Goal: Task Accomplishment & Management: Manage account settings

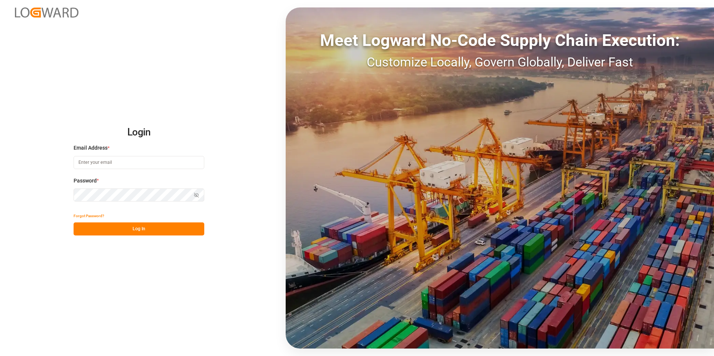
type input "jacques.denis@jamindustries.com"
click at [139, 227] on button "Log In" at bounding box center [139, 229] width 131 height 13
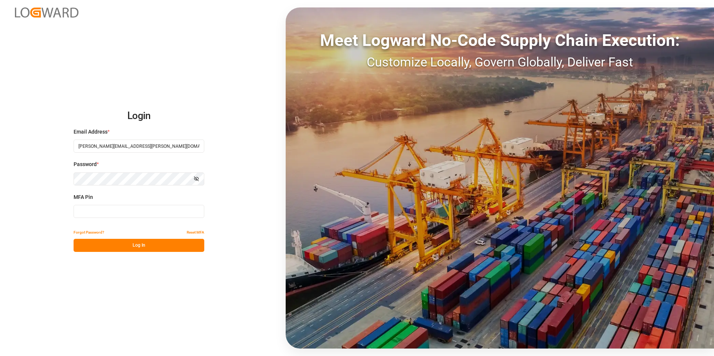
click at [115, 209] on input at bounding box center [139, 211] width 131 height 13
type input "403948"
click at [135, 244] on button "Log In" at bounding box center [139, 245] width 131 height 13
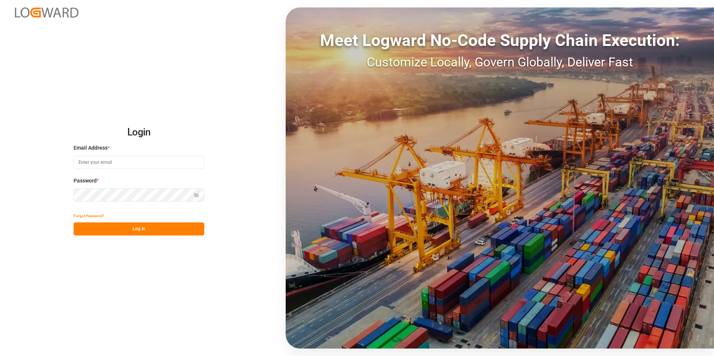
type input "jacques.denis@jamindustries.com"
click at [136, 229] on button "Log In" at bounding box center [139, 229] width 131 height 13
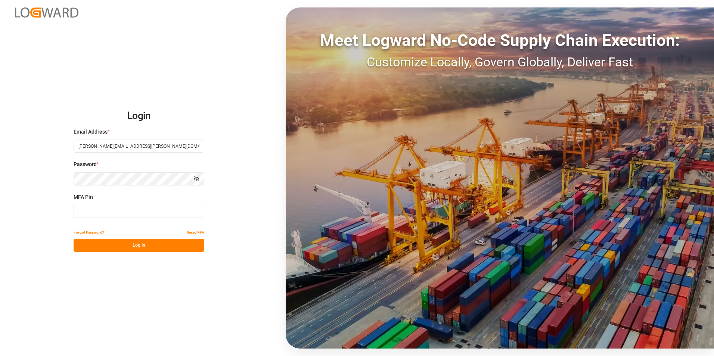
click at [111, 211] on input at bounding box center [139, 211] width 131 height 13
type input "191919"
click at [144, 245] on button "Log In" at bounding box center [139, 245] width 131 height 13
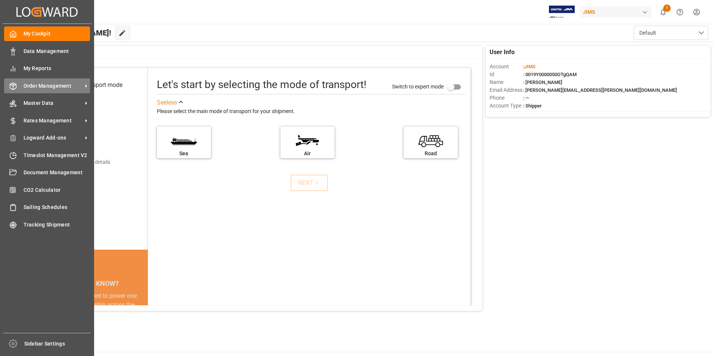
click at [53, 86] on span "Order Management" at bounding box center [53, 86] width 59 height 8
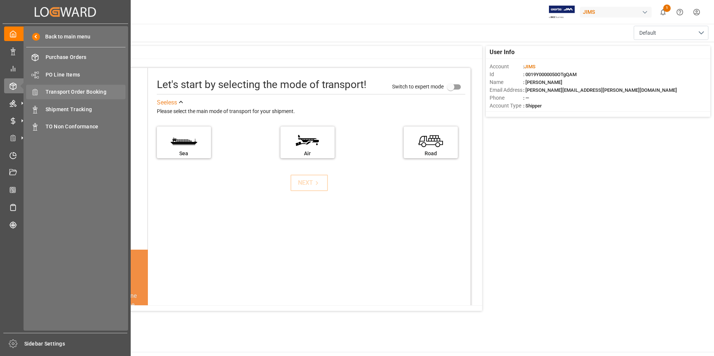
click at [91, 95] on span "Transport Order Booking" at bounding box center [86, 92] width 80 height 8
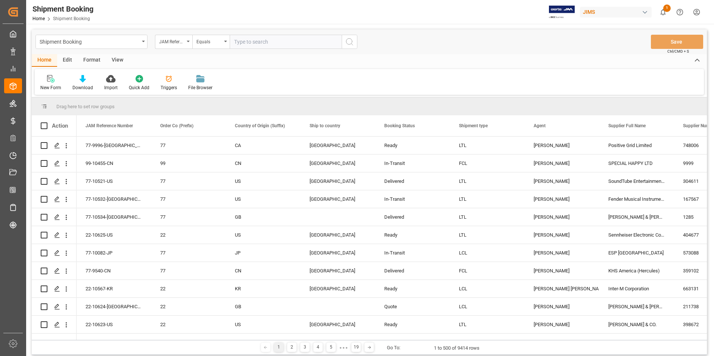
click at [260, 44] on input "text" at bounding box center [286, 42] width 112 height 14
paste input "77-10326-CN"
type input "77-10326-CN"
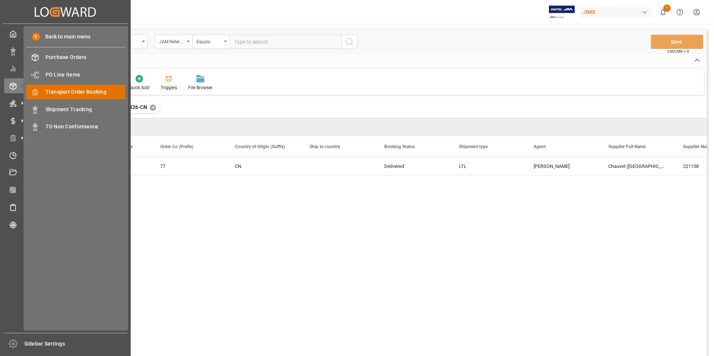
click at [105, 90] on span "Transport Order Booking" at bounding box center [86, 92] width 80 height 8
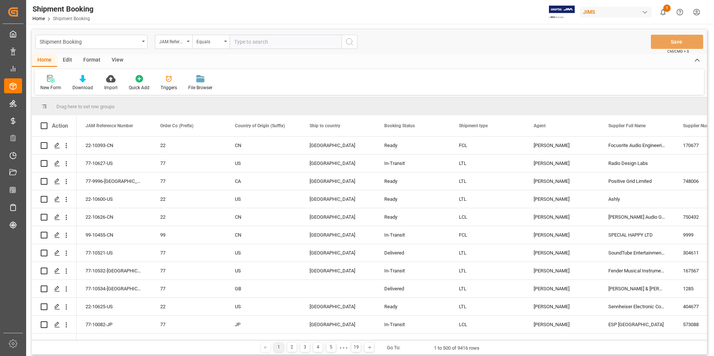
click at [268, 41] on input "text" at bounding box center [286, 42] width 112 height 14
paste input "77-10480-US"
type input "77-10480-US"
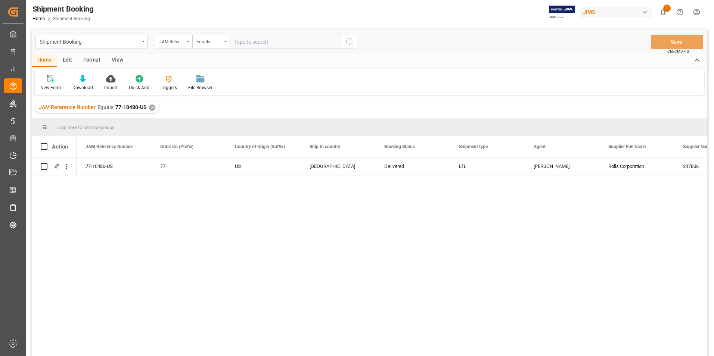
click at [271, 43] on input "text" at bounding box center [286, 42] width 112 height 14
paste input "77-10467-US"
type input "77-10467-US"
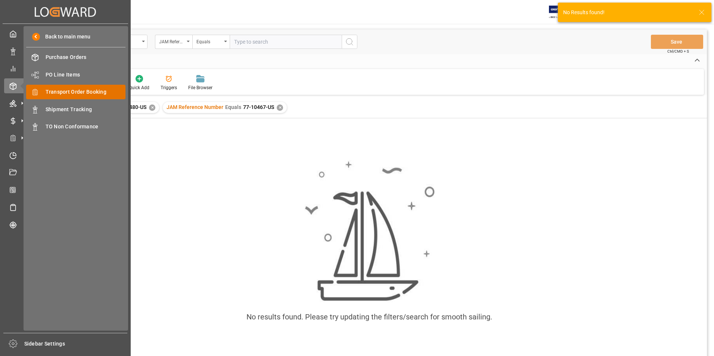
click at [71, 89] on span "Transport Order Booking" at bounding box center [86, 92] width 80 height 8
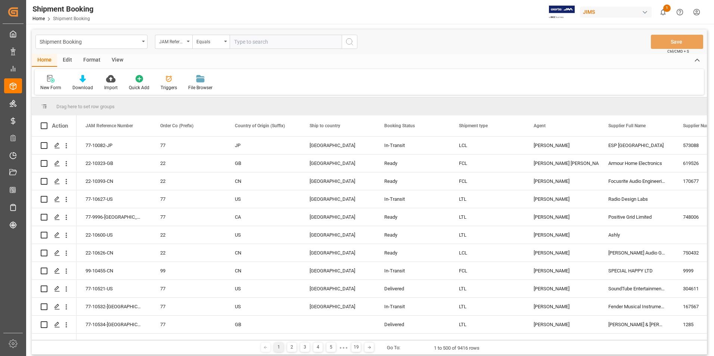
click at [248, 40] on input "text" at bounding box center [286, 42] width 112 height 14
paste input "77-10467-US"
type input "77-10467-US"
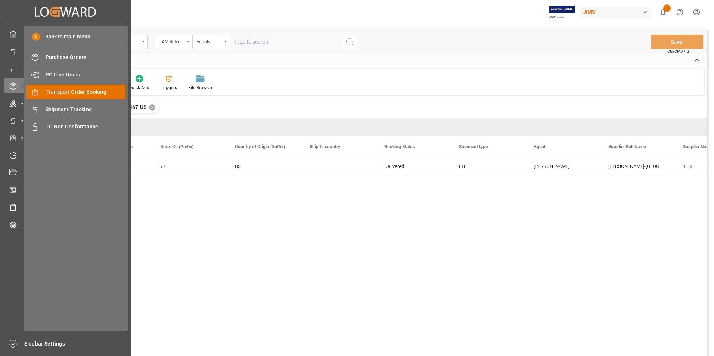
click at [71, 92] on span "Transport Order Booking" at bounding box center [86, 92] width 80 height 8
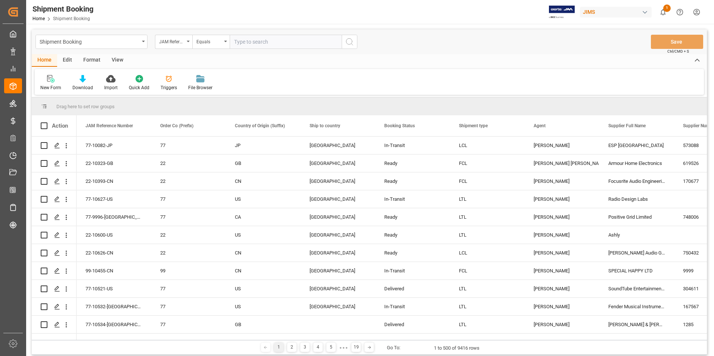
click at [260, 43] on input "text" at bounding box center [286, 42] width 112 height 14
paste input "77-8958-CN"
type input "77-8958-CN"
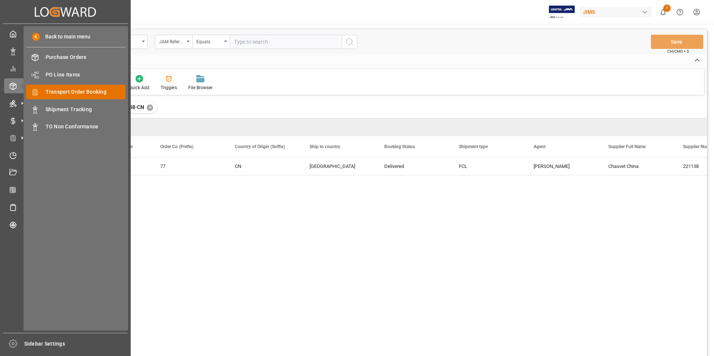
click at [76, 90] on span "Transport Order Booking" at bounding box center [86, 92] width 80 height 8
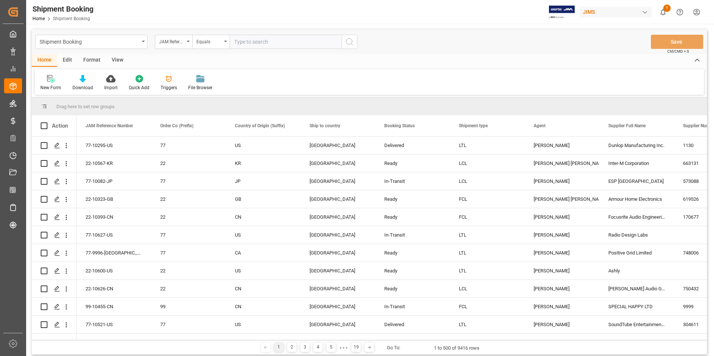
click at [264, 41] on input "text" at bounding box center [286, 42] width 112 height 14
paste input "77-10588-GB"
type input "77-10588-GB"
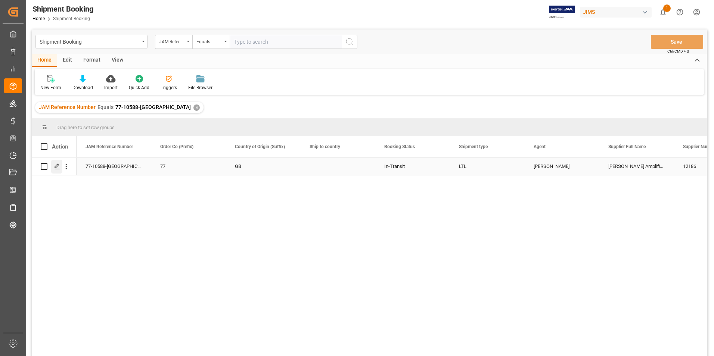
click at [57, 165] on icon "Press SPACE to select this row." at bounding box center [57, 167] width 6 height 6
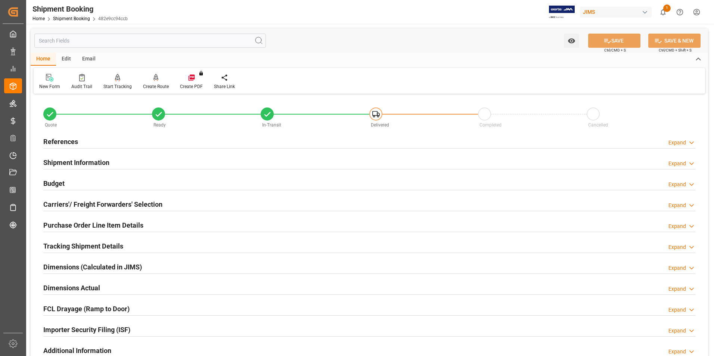
click at [59, 180] on h2 "Budget" at bounding box center [53, 184] width 21 height 10
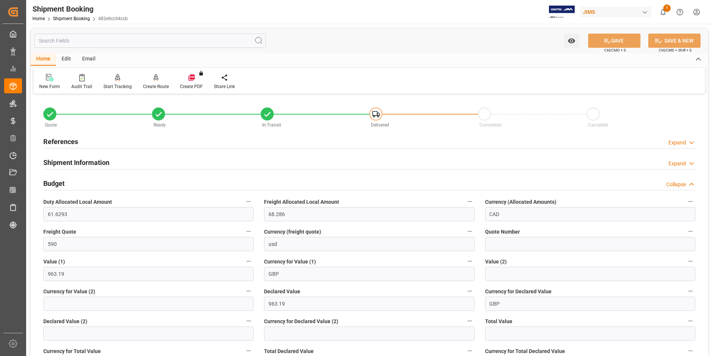
click at [59, 180] on h2 "Budget" at bounding box center [53, 184] width 21 height 10
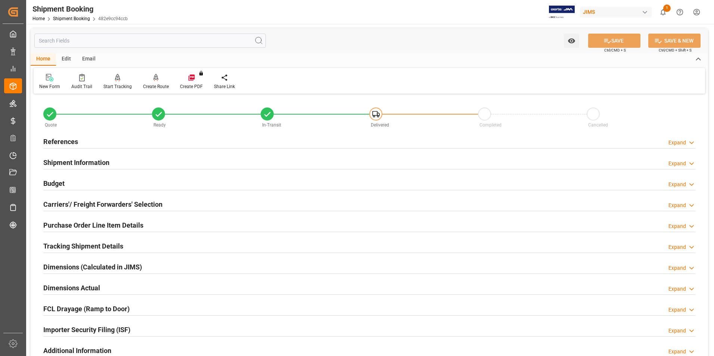
click at [86, 226] on h2 "Purchase Order Line Item Details" at bounding box center [93, 225] width 100 height 10
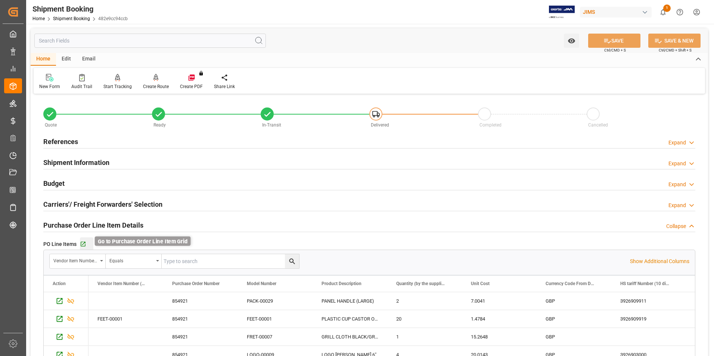
click at [81, 242] on icon "button" at bounding box center [83, 244] width 5 height 5
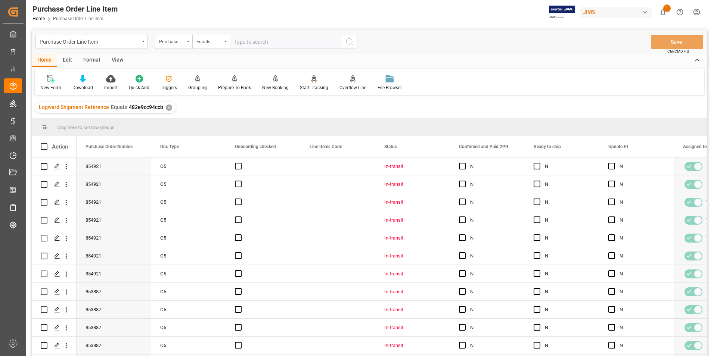
click at [119, 58] on div "View" at bounding box center [117, 60] width 23 height 13
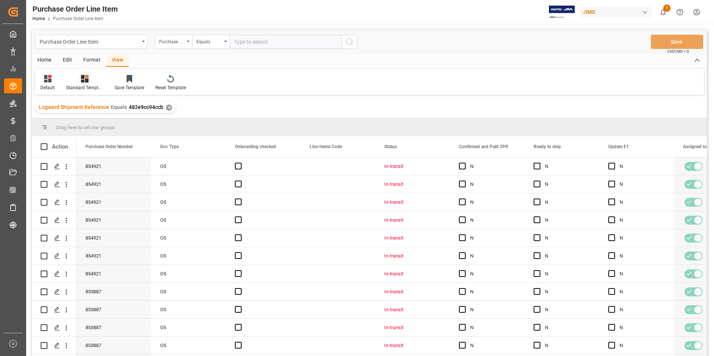
click at [81, 87] on div "Standard Templates" at bounding box center [84, 87] width 37 height 7
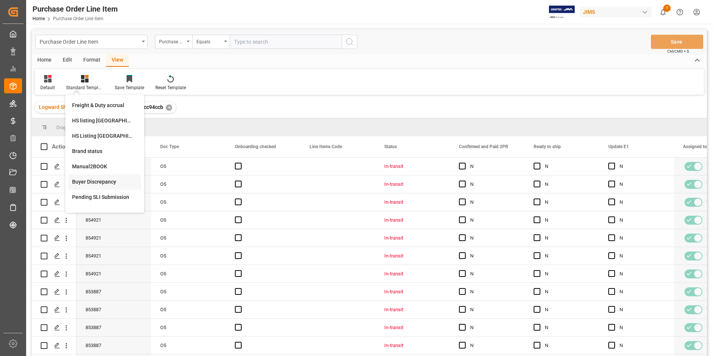
click at [103, 181] on div "Buyer Discrepancy" at bounding box center [104, 182] width 65 height 8
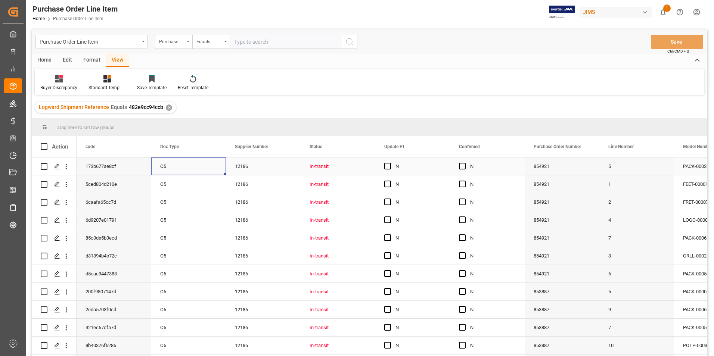
click at [197, 163] on div "O5" at bounding box center [188, 167] width 75 height 18
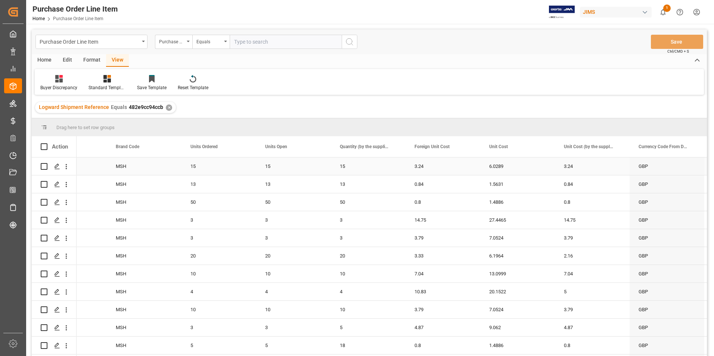
scroll to position [336, 0]
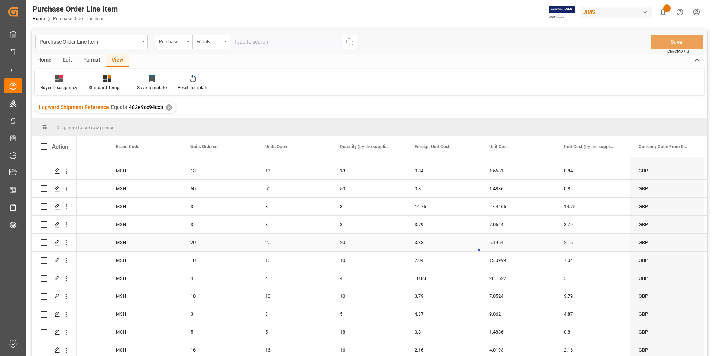
click at [438, 245] on div "3.33" at bounding box center [443, 243] width 75 height 18
click at [438, 245] on div "3.33" at bounding box center [443, 247] width 75 height 26
click at [438, 245] on input "3.33" at bounding box center [443, 247] width 63 height 14
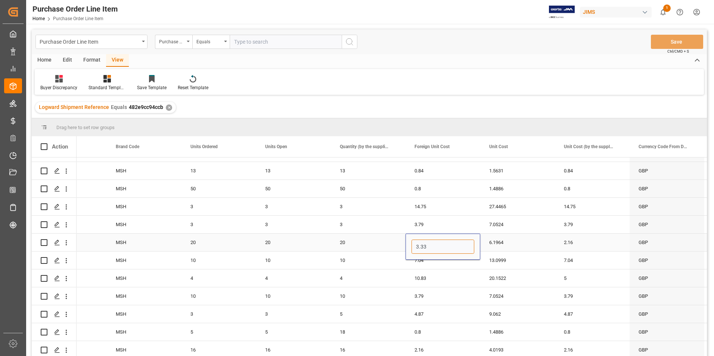
click at [439, 247] on input "3.33" at bounding box center [443, 247] width 63 height 14
click at [596, 243] on div "2.16" at bounding box center [592, 243] width 75 height 18
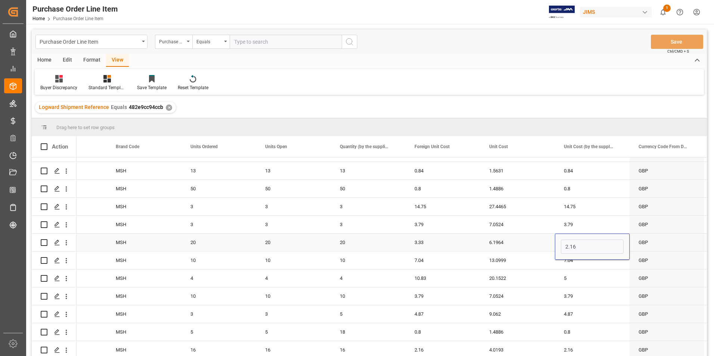
click at [596, 243] on input "2.16" at bounding box center [592, 247] width 63 height 14
type input "3.33"
click at [432, 277] on div "10.83" at bounding box center [443, 279] width 75 height 18
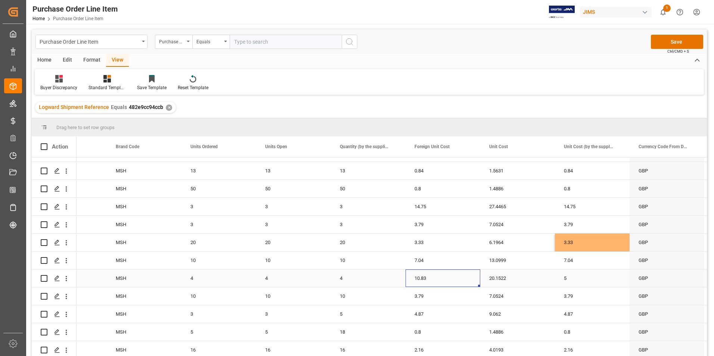
click at [432, 277] on div "10.83" at bounding box center [443, 279] width 75 height 18
click at [433, 276] on input "10.83" at bounding box center [443, 283] width 63 height 14
click at [579, 280] on div "5" at bounding box center [592, 279] width 75 height 18
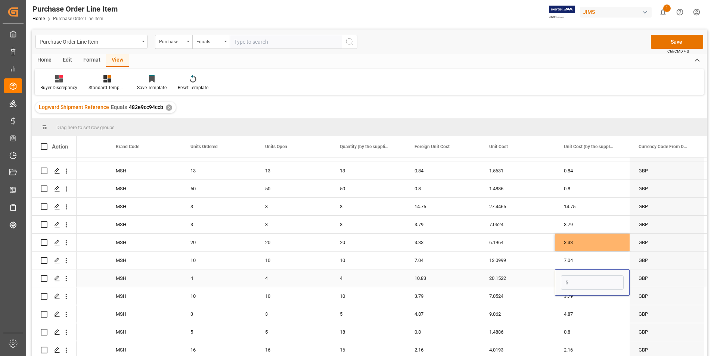
click at [579, 280] on input "5" at bounding box center [592, 283] width 63 height 14
type input "10.83"
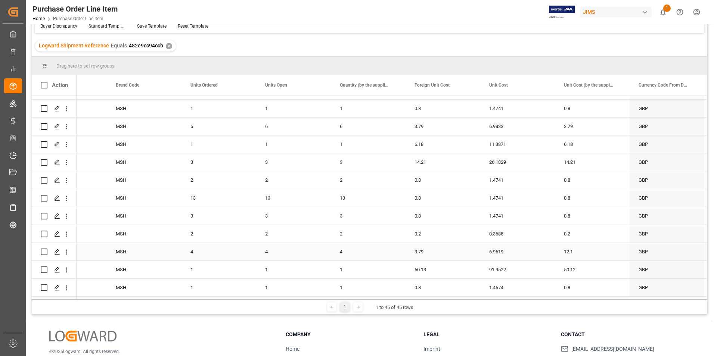
scroll to position [75, 0]
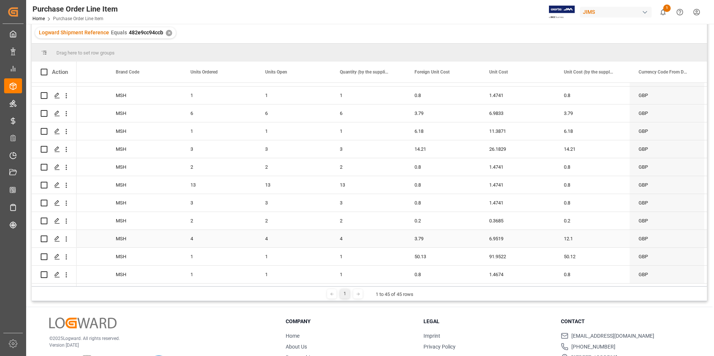
click at [437, 238] on div "3.79" at bounding box center [443, 239] width 75 height 18
click at [437, 238] on input "3.79" at bounding box center [443, 243] width 63 height 14
click at [438, 238] on input "3.79" at bounding box center [443, 243] width 63 height 14
click at [584, 237] on div "12.1" at bounding box center [592, 239] width 75 height 18
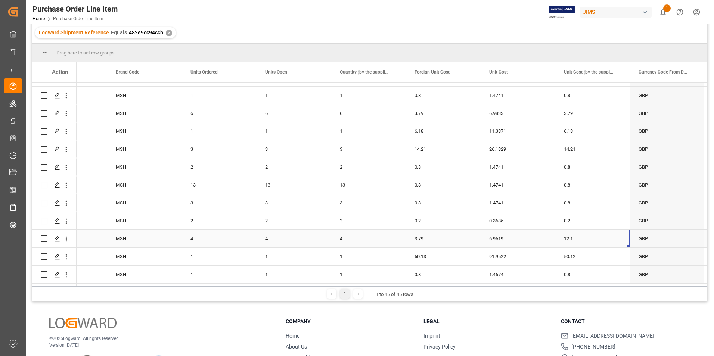
click at [584, 237] on div "12.1" at bounding box center [592, 239] width 75 height 18
click at [587, 238] on input "12.1" at bounding box center [592, 243] width 63 height 14
type input "3.79"
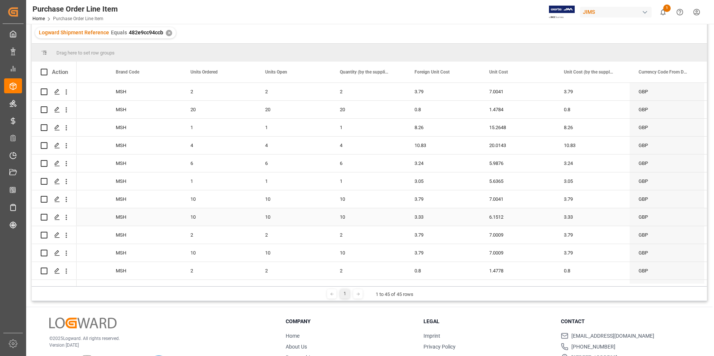
scroll to position [0, 0]
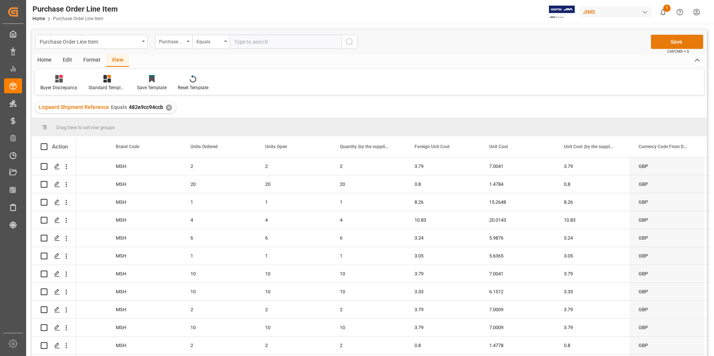
click at [668, 40] on button "Save" at bounding box center [677, 42] width 52 height 14
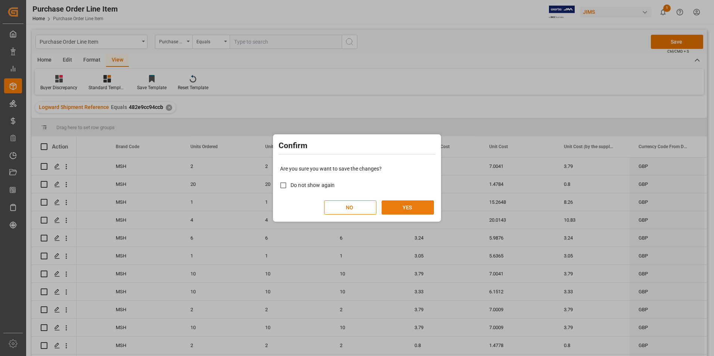
click at [407, 206] on button "YES" at bounding box center [408, 208] width 52 height 14
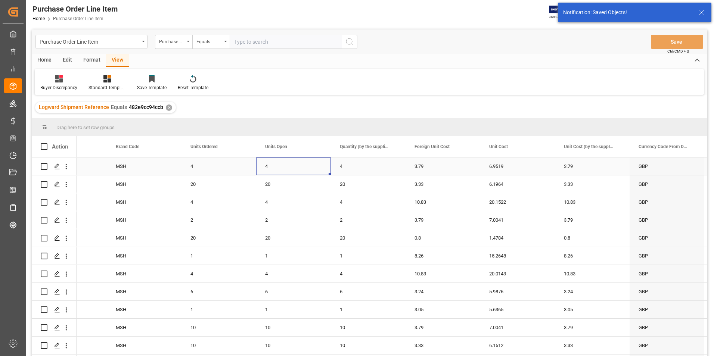
click at [304, 167] on div "4" at bounding box center [293, 167] width 75 height 18
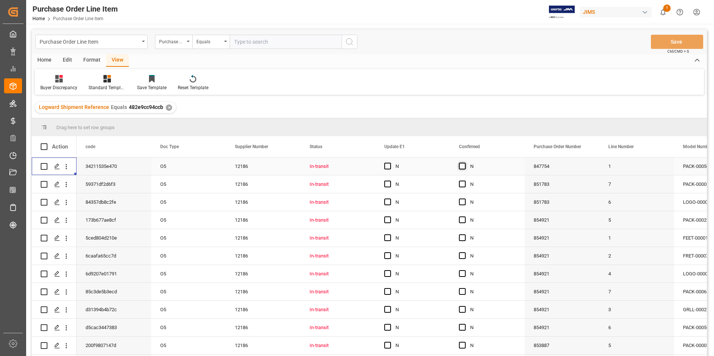
click at [461, 166] on span "Press SPACE to select this row." at bounding box center [462, 166] width 7 height 7
click at [465, 163] on input "Press SPACE to select this row." at bounding box center [465, 163] width 0 height 0
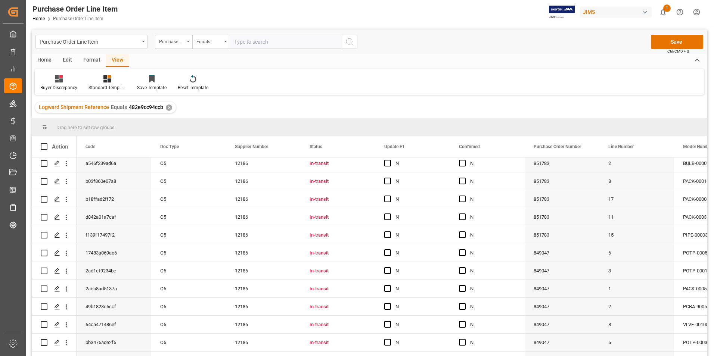
scroll to position [609, 0]
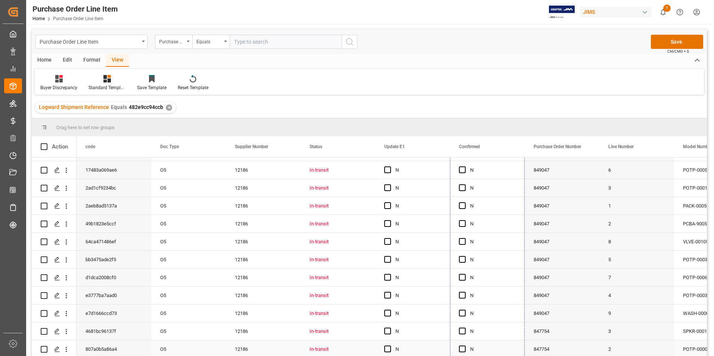
drag, startPoint x: 523, startPoint y: 174, endPoint x: 524, endPoint y: 354, distance: 179.3
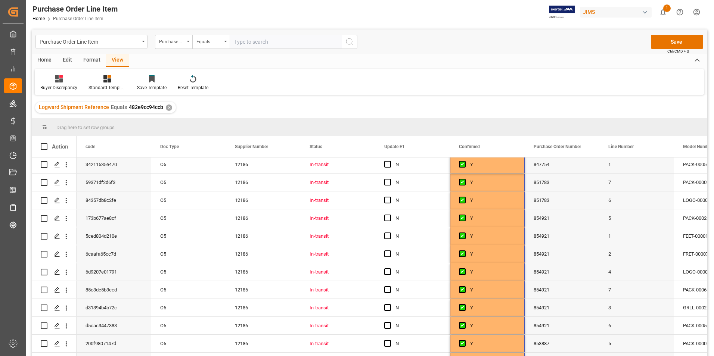
scroll to position [0, 0]
click at [388, 164] on span "Press SPACE to select this row." at bounding box center [387, 166] width 7 height 7
click at [390, 163] on input "Press SPACE to select this row." at bounding box center [390, 163] width 0 height 0
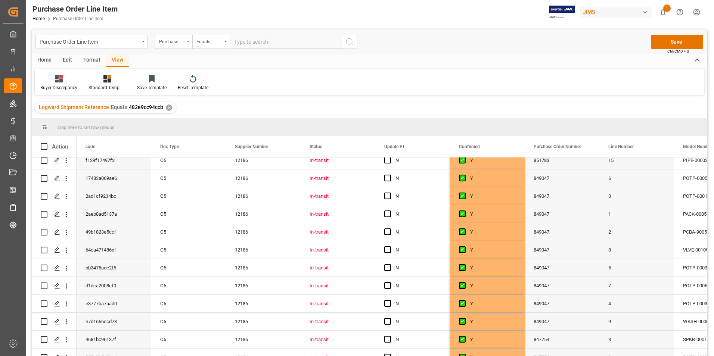
scroll to position [609, 0]
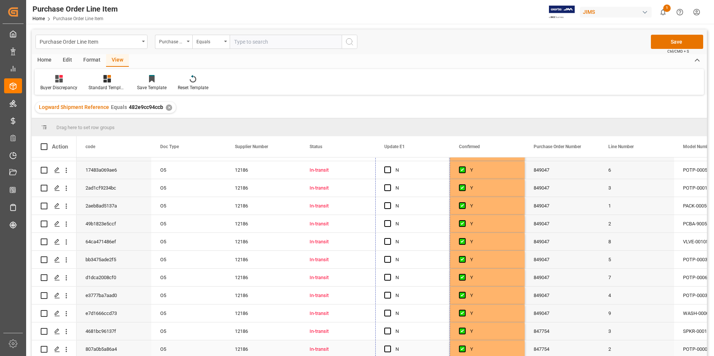
drag, startPoint x: 449, startPoint y: 174, endPoint x: 448, endPoint y: 350, distance: 176.4
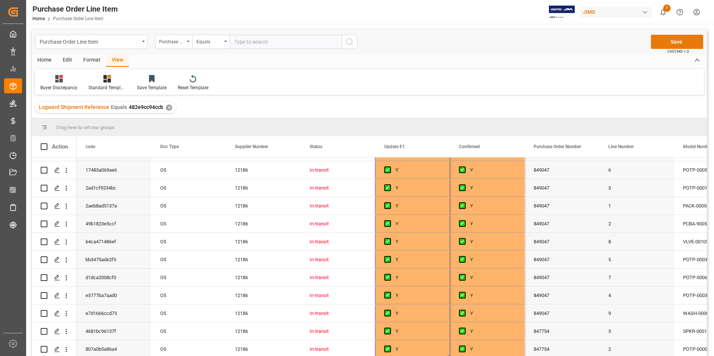
click at [670, 40] on button "Save" at bounding box center [677, 42] width 52 height 14
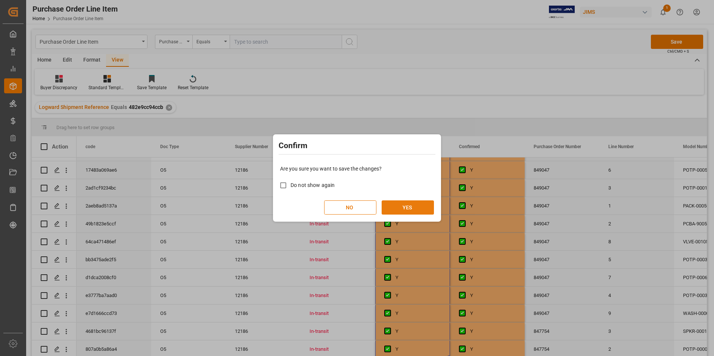
click at [395, 209] on button "YES" at bounding box center [408, 208] width 52 height 14
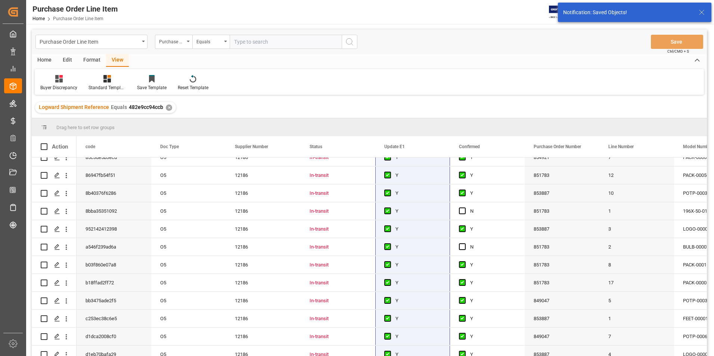
scroll to position [422, 0]
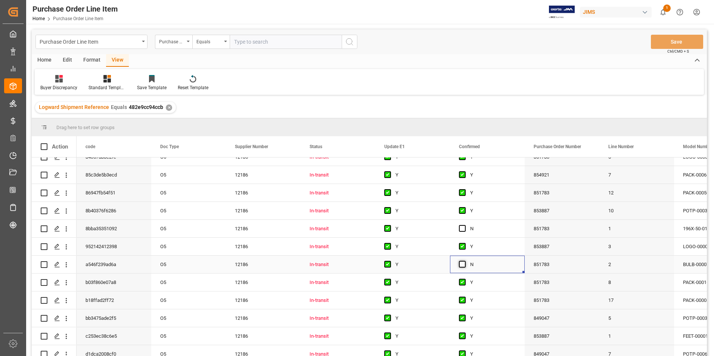
click at [464, 263] on span "Press SPACE to select this row." at bounding box center [462, 264] width 7 height 7
click at [465, 261] on input "Press SPACE to select this row." at bounding box center [465, 261] width 0 height 0
click at [462, 228] on span "Press SPACE to select this row." at bounding box center [462, 228] width 7 height 7
click at [465, 225] on input "Press SPACE to select this row." at bounding box center [465, 225] width 0 height 0
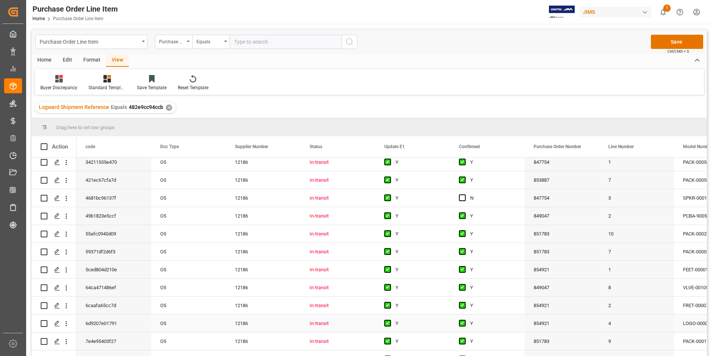
scroll to position [198, 0]
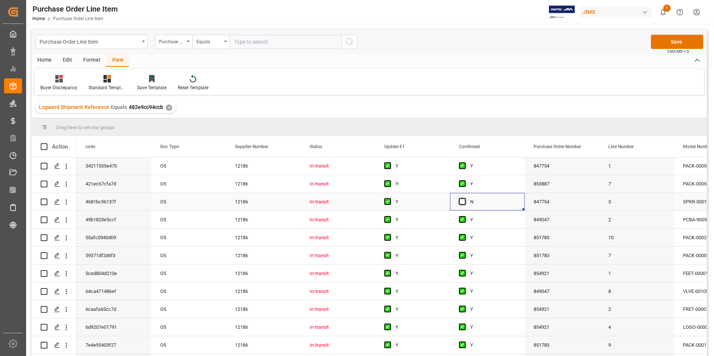
click at [460, 201] on span "Press SPACE to select this row." at bounding box center [462, 201] width 7 height 7
click at [465, 198] on input "Press SPACE to select this row." at bounding box center [465, 198] width 0 height 0
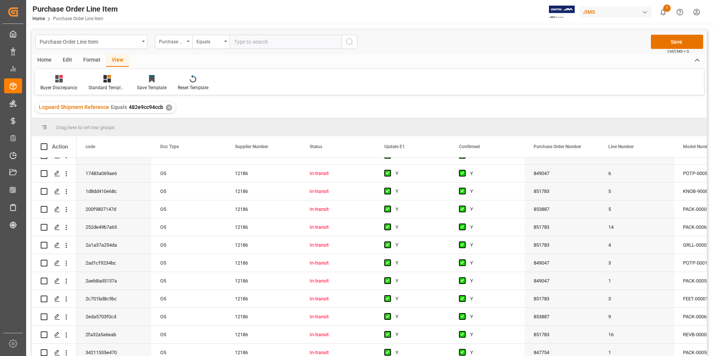
scroll to position [0, 0]
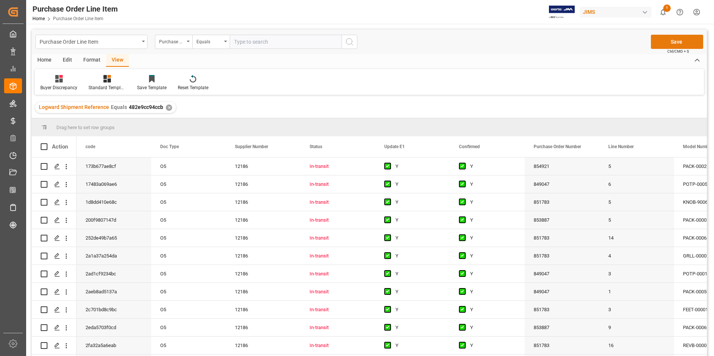
click at [671, 45] on button "Save" at bounding box center [677, 42] width 52 height 14
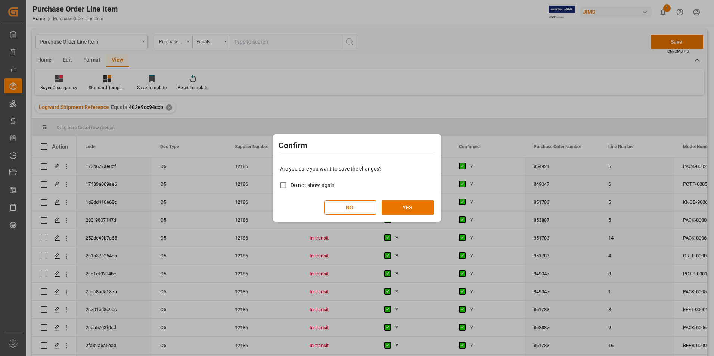
click at [396, 216] on div "Are you sure you want to save the changes? Do not show again NO YES" at bounding box center [357, 190] width 164 height 60
click at [397, 208] on button "YES" at bounding box center [408, 208] width 52 height 14
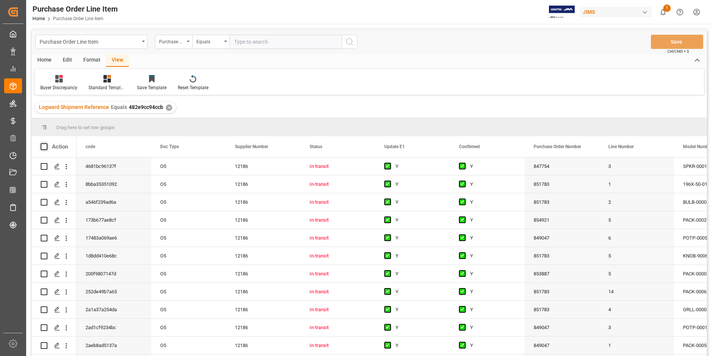
click at [42, 147] on span at bounding box center [44, 146] width 7 height 7
click at [46, 143] on input "checkbox" at bounding box center [46, 143] width 0 height 0
checkbox input "true"
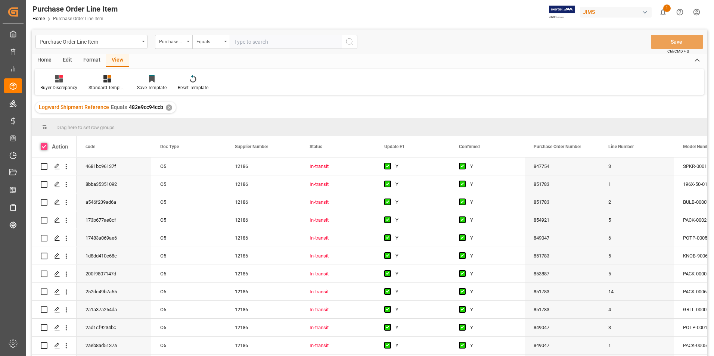
checkbox input "true"
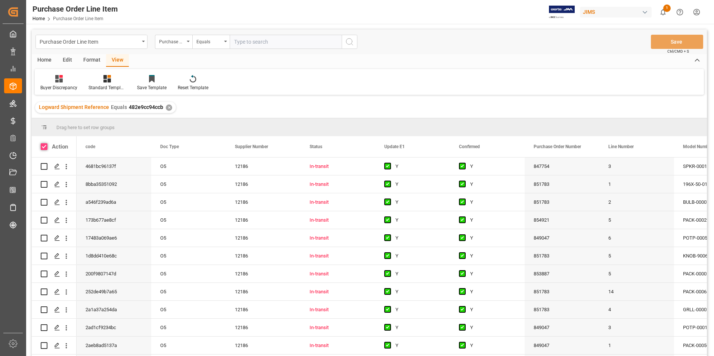
checkbox input "true"
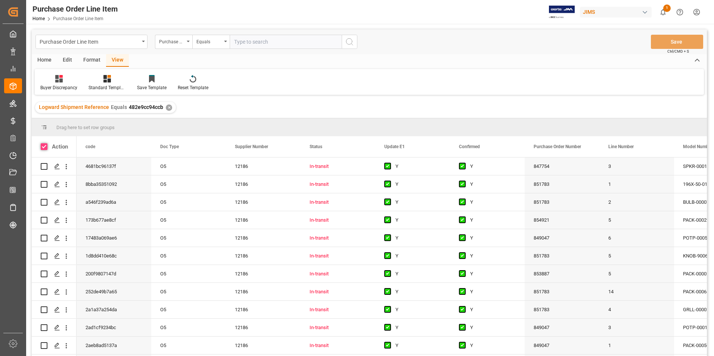
checkbox input "true"
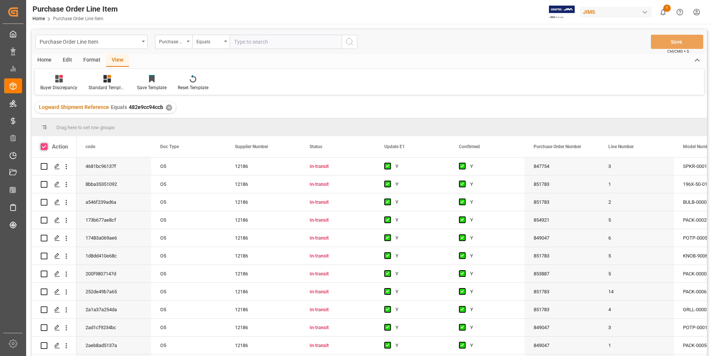
checkbox input "true"
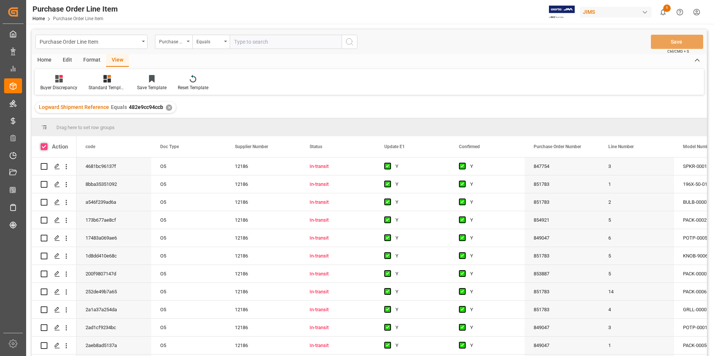
checkbox input "true"
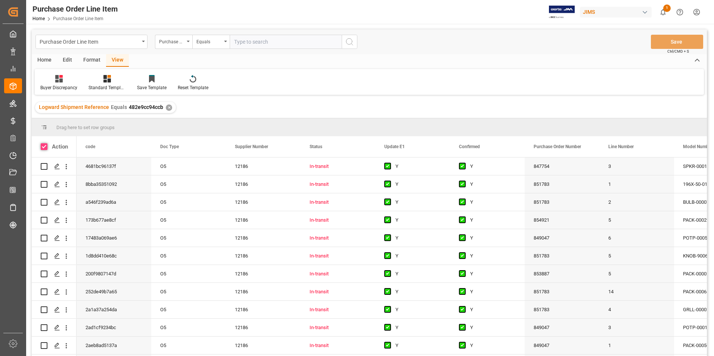
checkbox input "true"
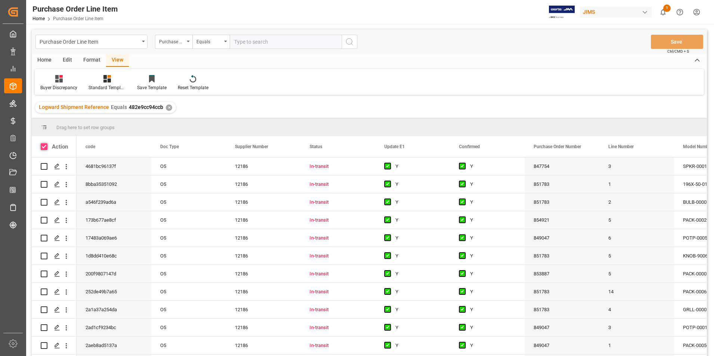
checkbox input "true"
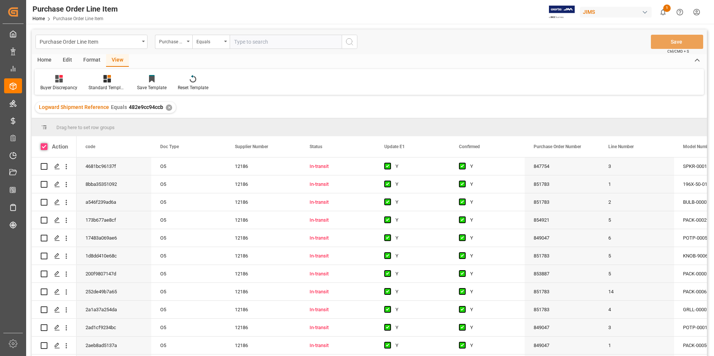
checkbox input "true"
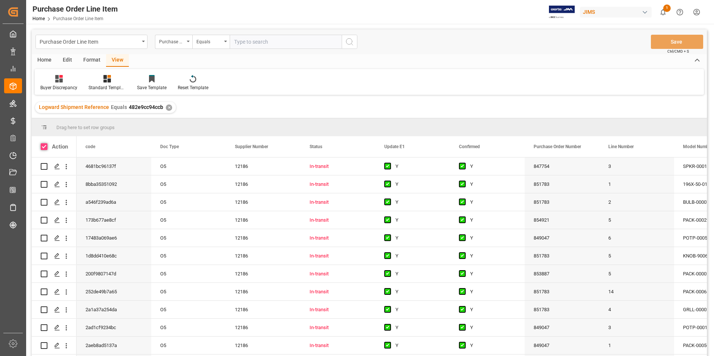
checkbox input "true"
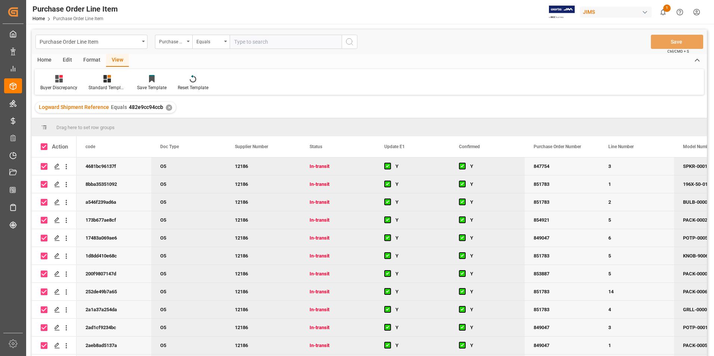
click at [46, 57] on div "Home" at bounding box center [44, 60] width 25 height 13
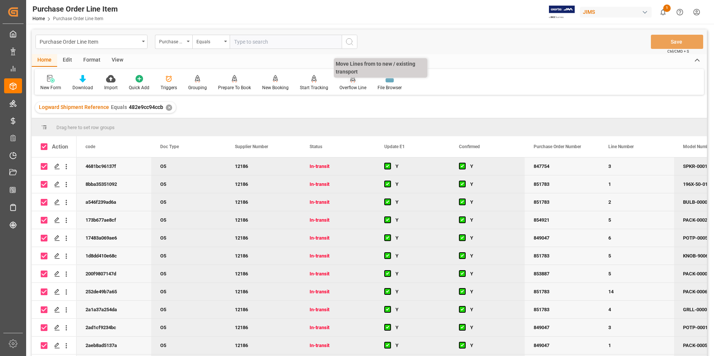
click at [351, 86] on div "Overflow Line" at bounding box center [353, 87] width 27 height 7
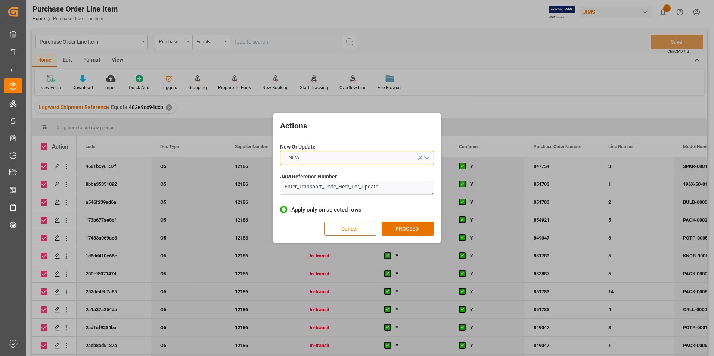
click at [346, 160] on button "NEW" at bounding box center [357, 158] width 154 height 14
click at [347, 172] on div "UPDATE" at bounding box center [357, 176] width 153 height 16
drag, startPoint x: 398, startPoint y: 186, endPoint x: 261, endPoint y: 186, distance: 136.4
click at [261, 186] on div "Actions New Or Update UPDATE JAM Reference Number Enter_Transport_Code_Here_For…" at bounding box center [357, 178] width 714 height 356
type textarea "77-10588-[GEOGRAPHIC_DATA]"
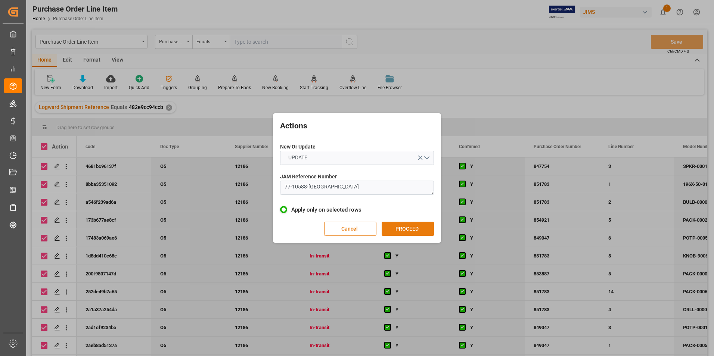
click at [408, 231] on button "PROCEED" at bounding box center [408, 229] width 52 height 14
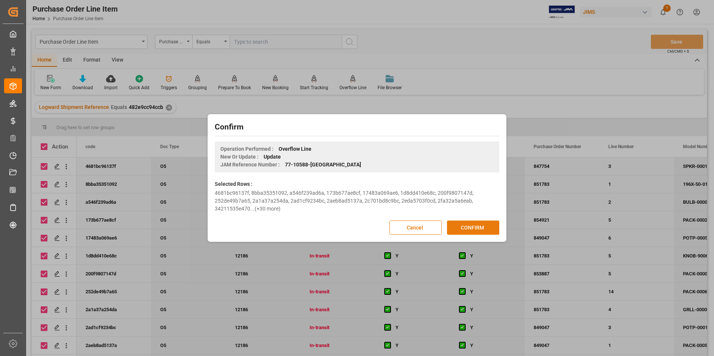
click at [469, 229] on button "CONFIRM" at bounding box center [473, 228] width 52 height 14
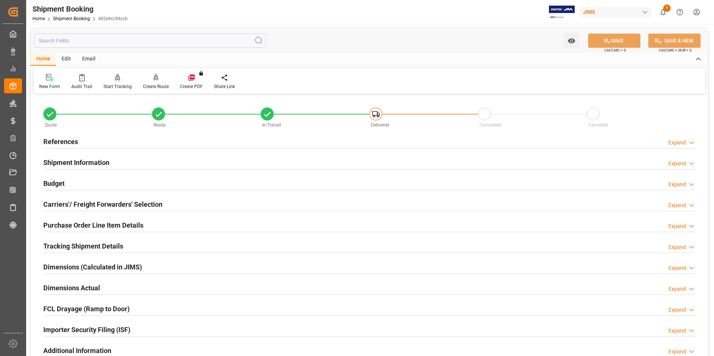
click at [84, 224] on h2 "Purchase Order Line Item Details" at bounding box center [93, 225] width 100 height 10
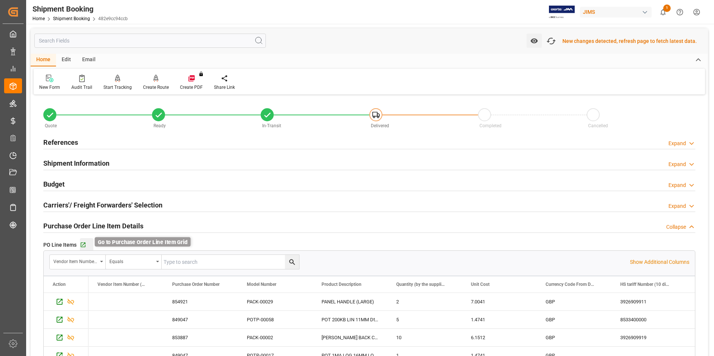
click at [84, 245] on icon "button" at bounding box center [83, 245] width 6 height 6
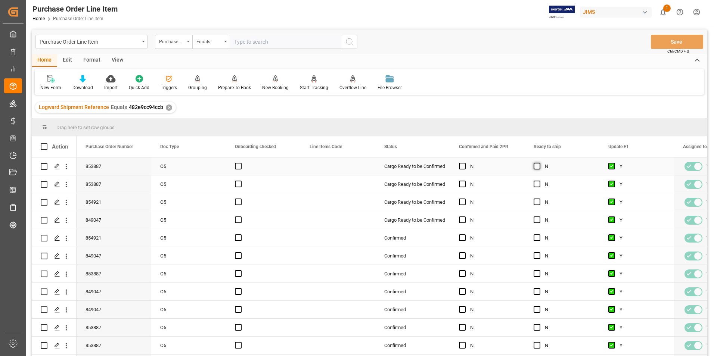
click at [538, 164] on span "Press SPACE to select this row." at bounding box center [537, 166] width 7 height 7
click at [540, 163] on input "Press SPACE to select this row." at bounding box center [540, 163] width 0 height 0
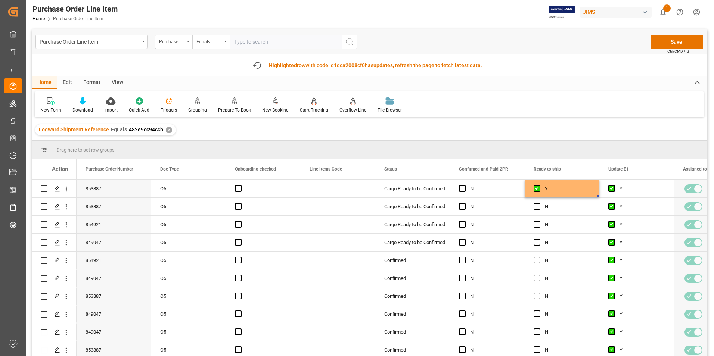
drag, startPoint x: 598, startPoint y: 196, endPoint x: 575, endPoint y: 336, distance: 141.6
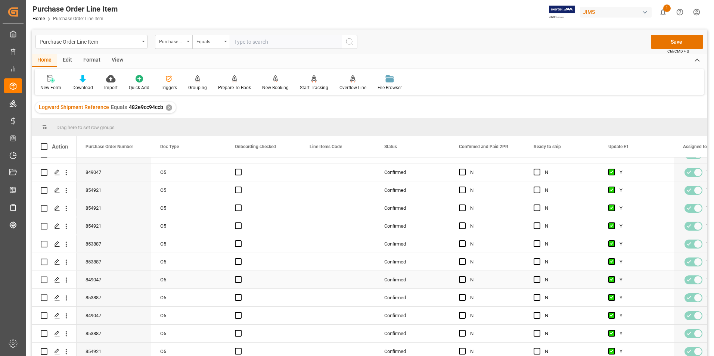
scroll to position [149, 0]
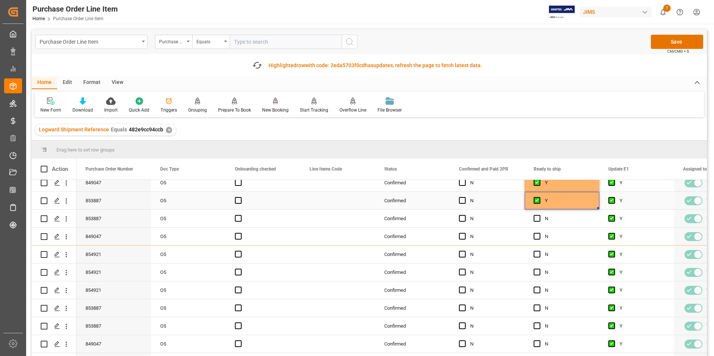
click at [598, 207] on div "Y" at bounding box center [562, 201] width 75 height 18
click at [565, 198] on div "Y" at bounding box center [568, 200] width 46 height 17
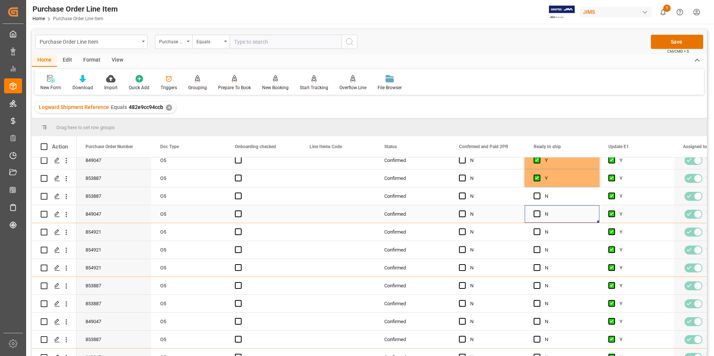
click at [599, 208] on div "N" at bounding box center [562, 215] width 75 height 18
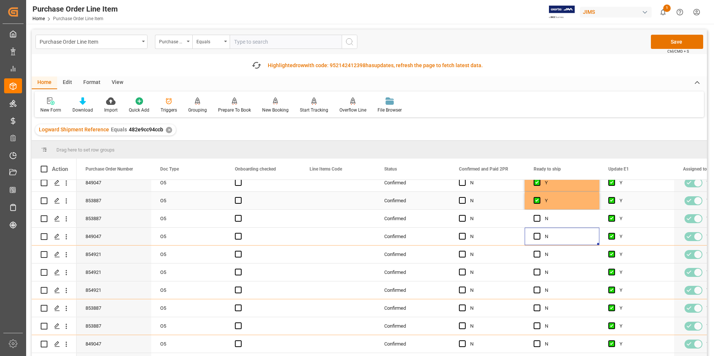
click at [581, 199] on div "Y" at bounding box center [568, 200] width 46 height 17
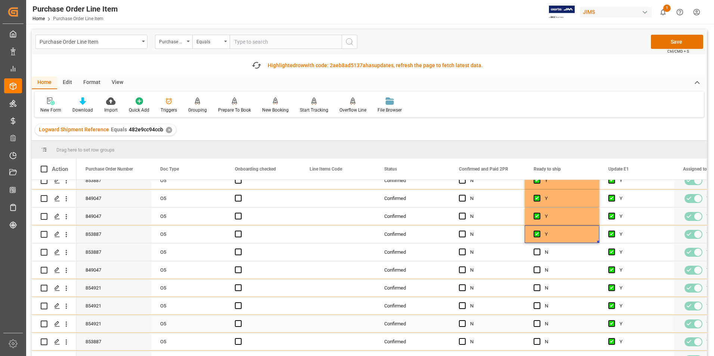
scroll to position [112, 0]
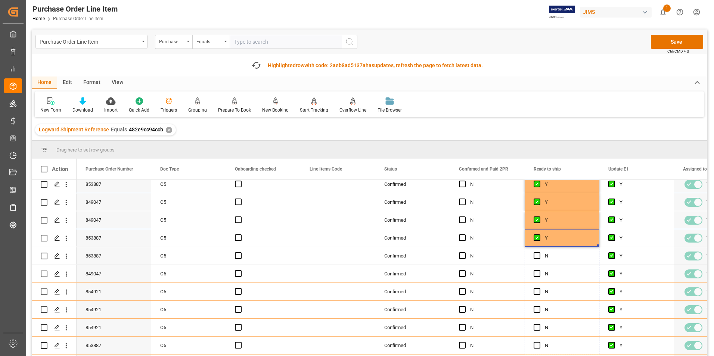
drag, startPoint x: 598, startPoint y: 245, endPoint x: 604, endPoint y: 361, distance: 116.4
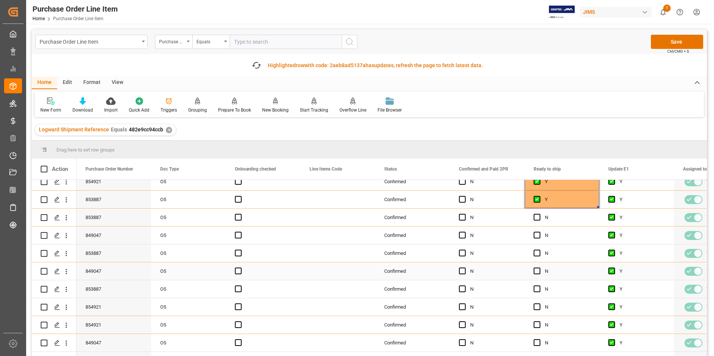
scroll to position [262, 0]
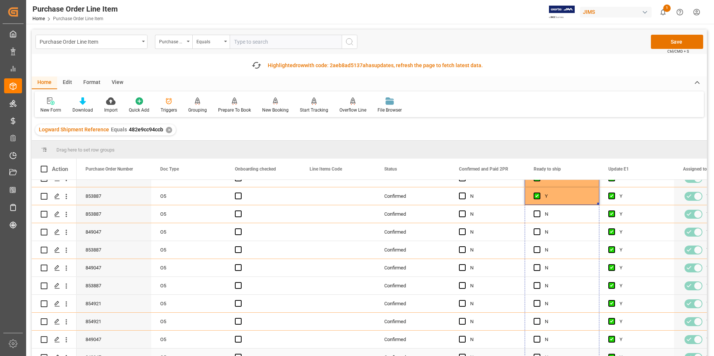
drag, startPoint x: 599, startPoint y: 204, endPoint x: 594, endPoint y: 350, distance: 146.2
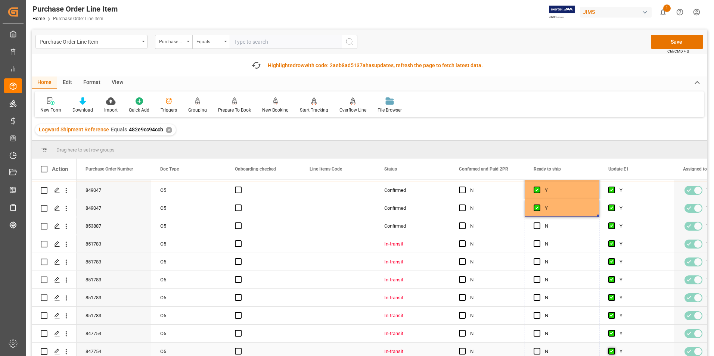
drag, startPoint x: 598, startPoint y: 216, endPoint x: 609, endPoint y: 353, distance: 136.8
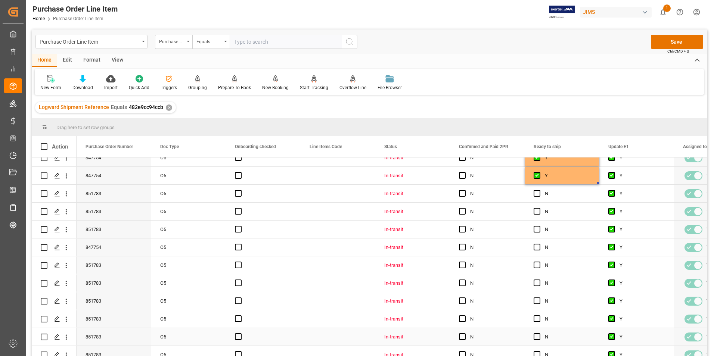
scroll to position [534, 0]
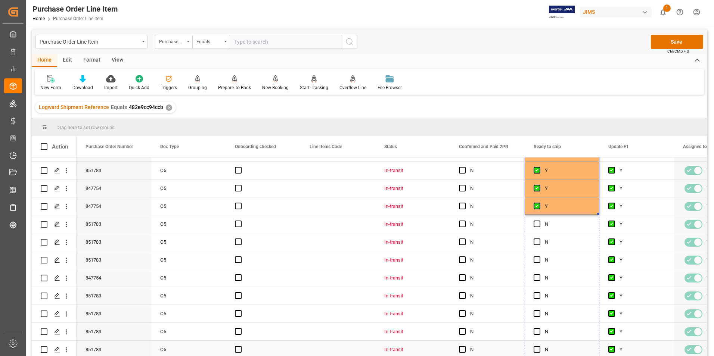
drag, startPoint x: 599, startPoint y: 214, endPoint x: 598, endPoint y: 347, distance: 133.4
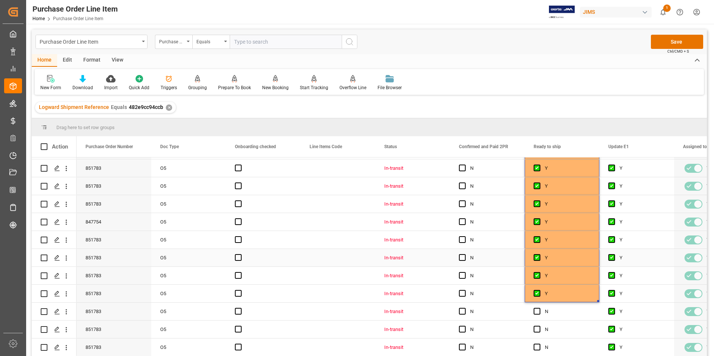
scroll to position [609, 0]
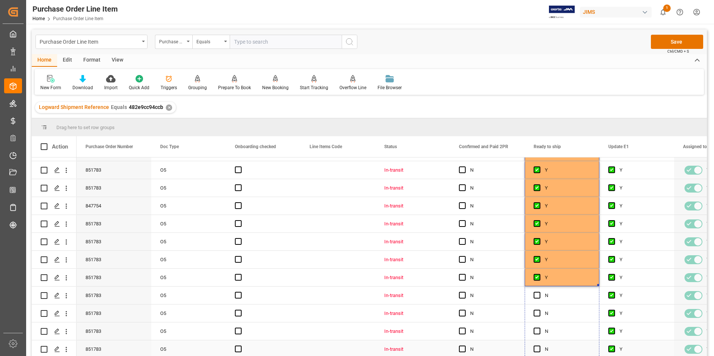
drag, startPoint x: 598, startPoint y: 282, endPoint x: 600, endPoint y: 349, distance: 67.3
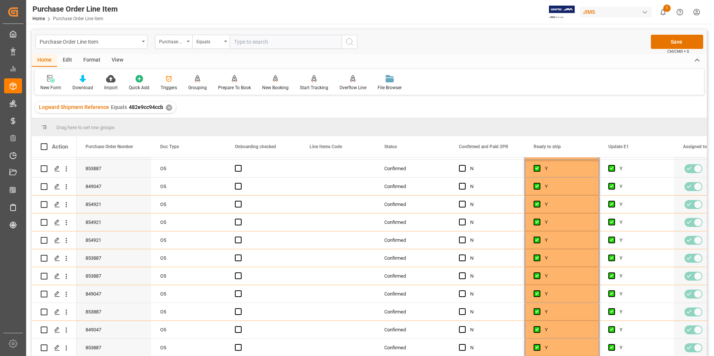
scroll to position [0, 0]
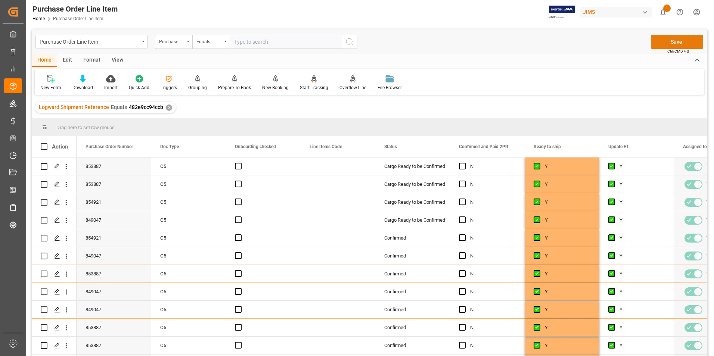
click at [670, 43] on button "Save" at bounding box center [677, 42] width 52 height 14
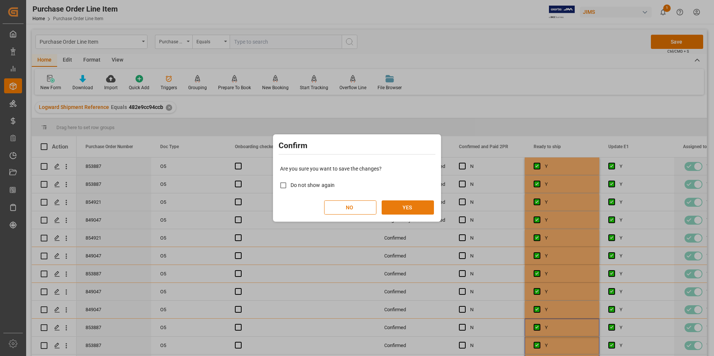
click at [400, 207] on button "YES" at bounding box center [408, 208] width 52 height 14
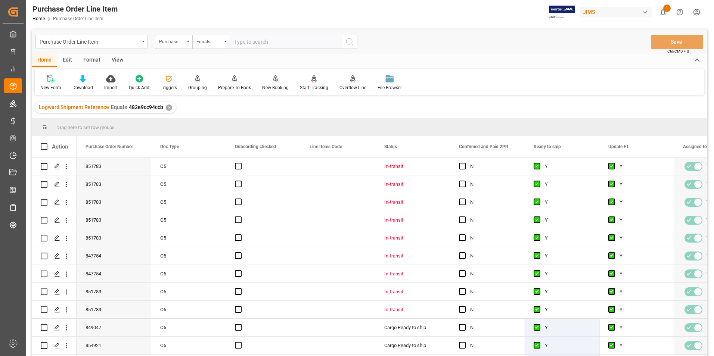
click at [115, 61] on div "View" at bounding box center [117, 60] width 23 height 13
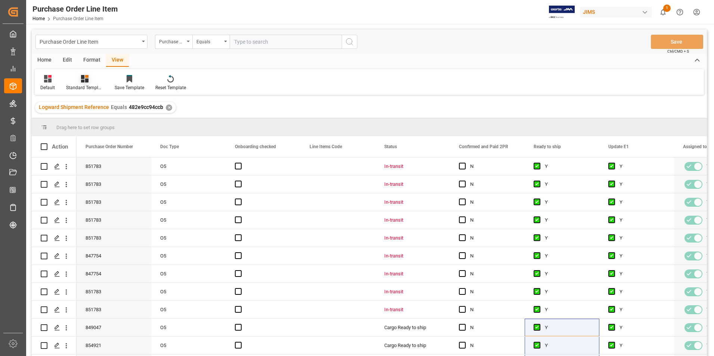
click at [88, 83] on div "Standard Templates" at bounding box center [85, 83] width 49 height 16
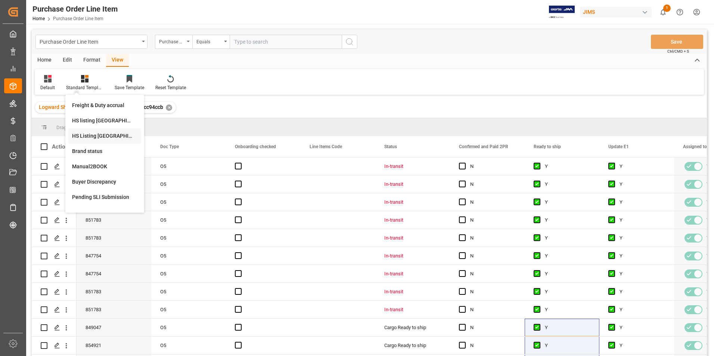
click at [97, 137] on div "HS Listing CANADA" at bounding box center [104, 136] width 65 height 8
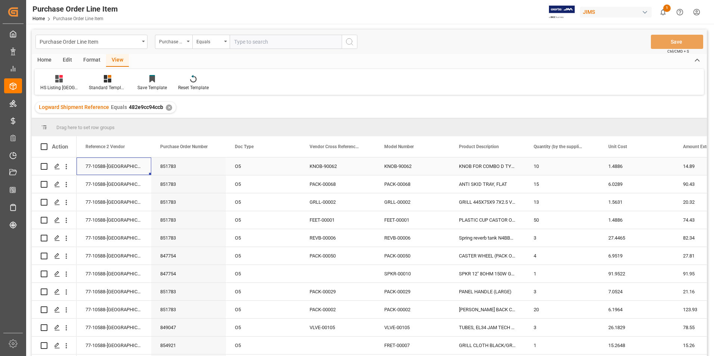
click at [100, 162] on div "77-10588-[GEOGRAPHIC_DATA]" at bounding box center [114, 167] width 75 height 18
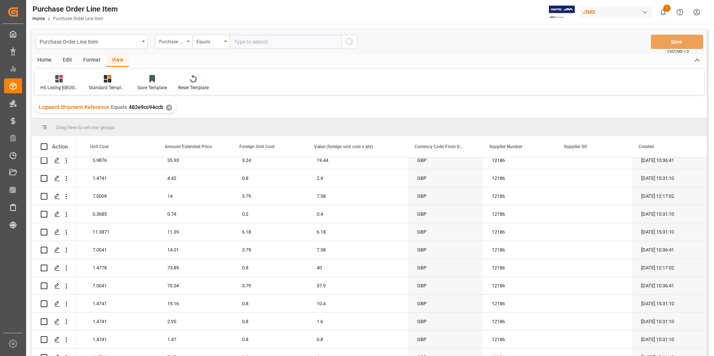
scroll to position [609, 0]
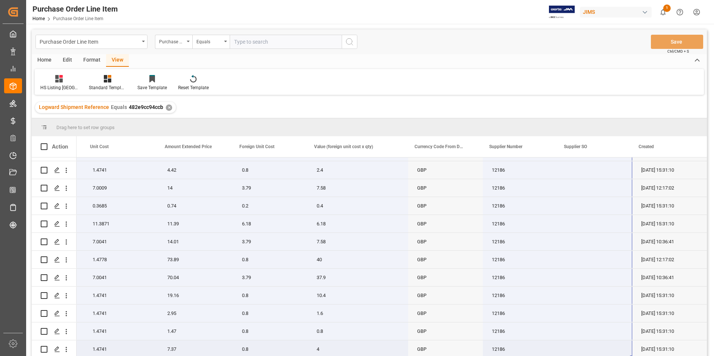
drag, startPoint x: 100, startPoint y: 164, endPoint x: 621, endPoint y: 350, distance: 553.6
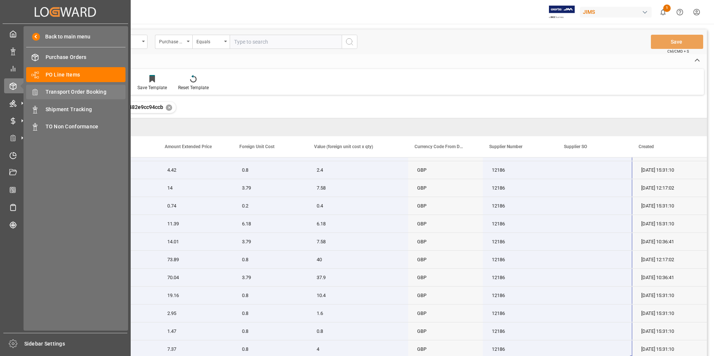
click at [91, 91] on span "Transport Order Booking" at bounding box center [86, 92] width 80 height 8
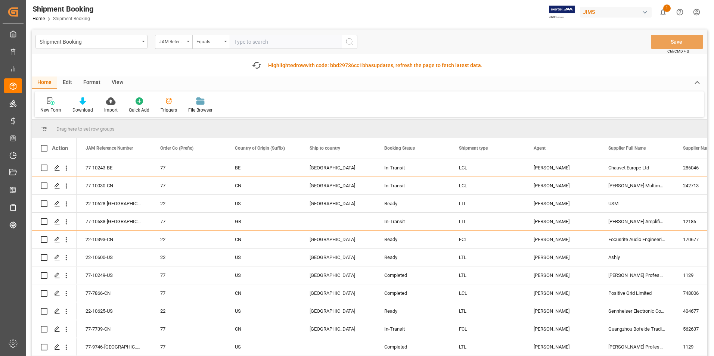
click at [254, 43] on input "text" at bounding box center [286, 42] width 112 height 14
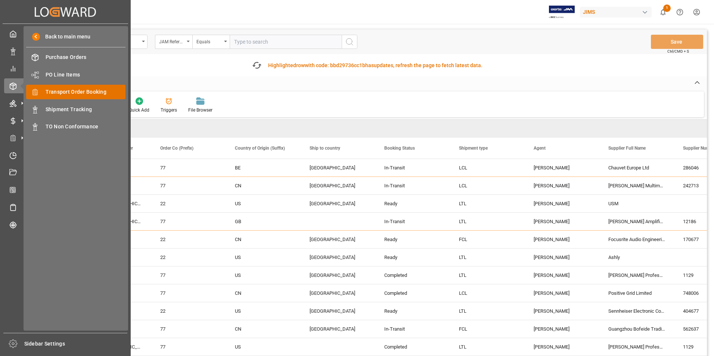
click at [71, 93] on span "Transport Order Booking" at bounding box center [86, 92] width 80 height 8
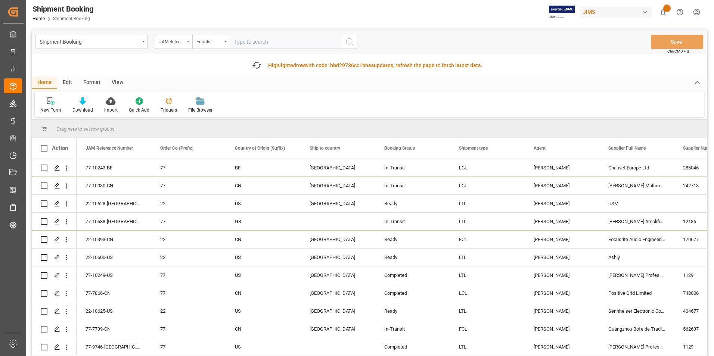
click at [265, 42] on input "text" at bounding box center [286, 42] width 112 height 14
paste input "77-10511-[GEOGRAPHIC_DATA]"
type input "77-10511-[GEOGRAPHIC_DATA]"
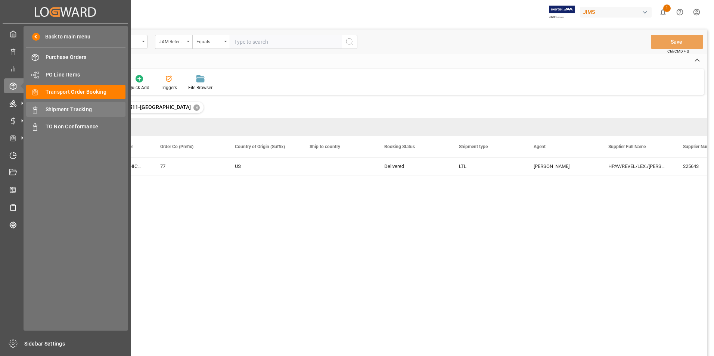
click at [64, 108] on span "Shipment Tracking" at bounding box center [86, 110] width 80 height 8
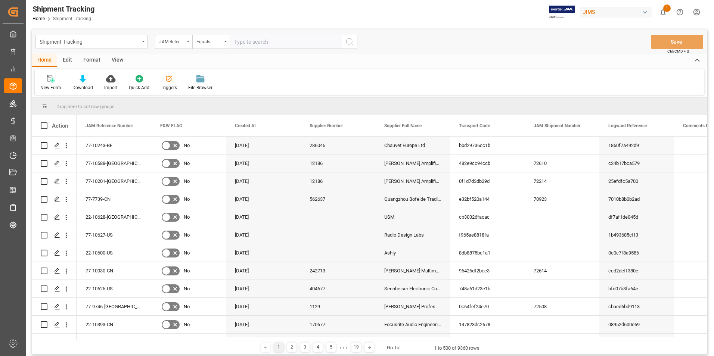
click at [255, 40] on input "text" at bounding box center [286, 42] width 112 height 14
paste input "77-10511-[GEOGRAPHIC_DATA]"
type input "77-10511-[GEOGRAPHIC_DATA]"
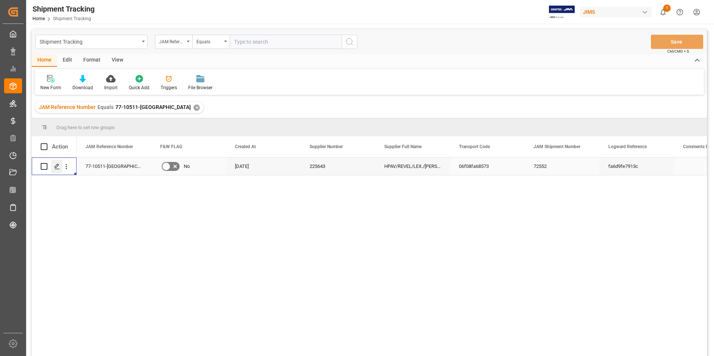
click at [58, 165] on polygon "Press SPACE to select this row." at bounding box center [57, 166] width 4 height 4
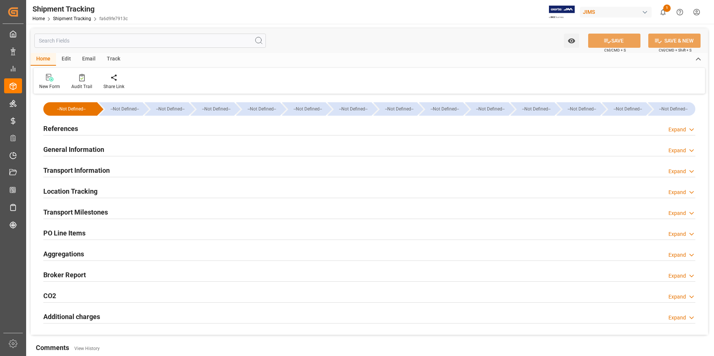
type input "08-08-2025"
click at [78, 130] on div "References Expand" at bounding box center [369, 128] width 652 height 14
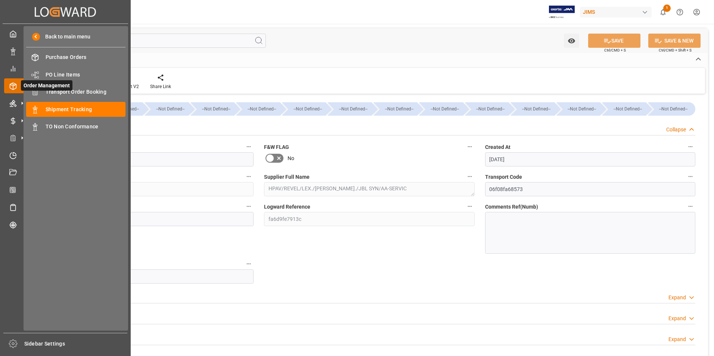
click at [69, 89] on span "Order Management" at bounding box center [47, 85] width 52 height 10
click at [88, 89] on span "Transport Order Booking" at bounding box center [86, 92] width 80 height 8
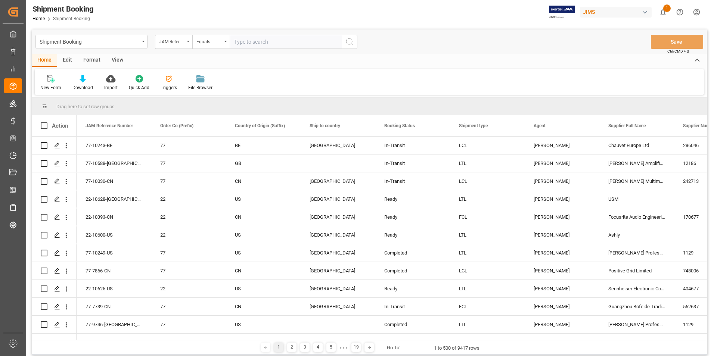
click at [250, 40] on input "text" at bounding box center [286, 42] width 112 height 14
paste input "22-9953-[GEOGRAPHIC_DATA]"
type input "22-9953-[GEOGRAPHIC_DATA]"
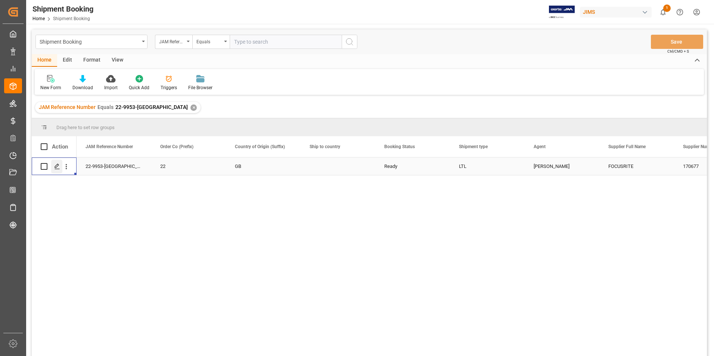
click at [58, 166] on icon "Press SPACE to select this row." at bounding box center [57, 167] width 6 height 6
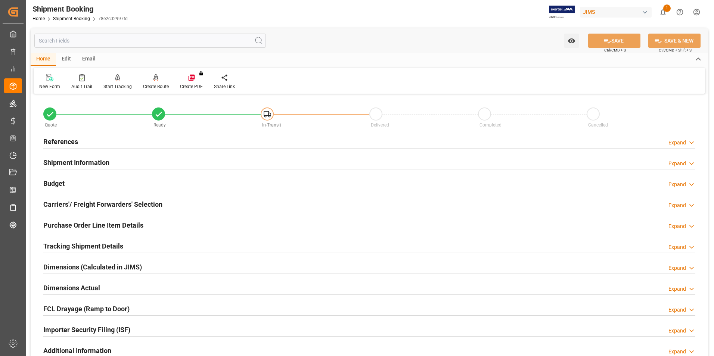
click at [90, 162] on h2 "Shipment Information" at bounding box center [76, 163] width 66 height 10
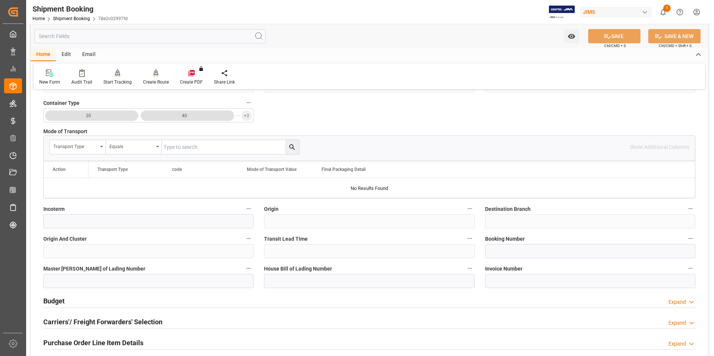
scroll to position [187, 0]
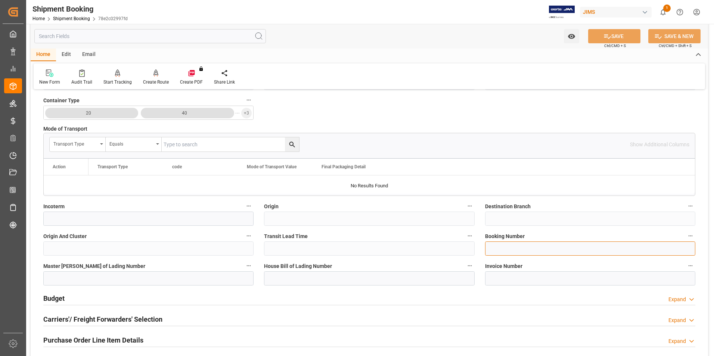
click at [506, 249] on input at bounding box center [590, 249] width 210 height 14
paste input "1ZY68R900450015463"
type input "1ZY68R900450015463"
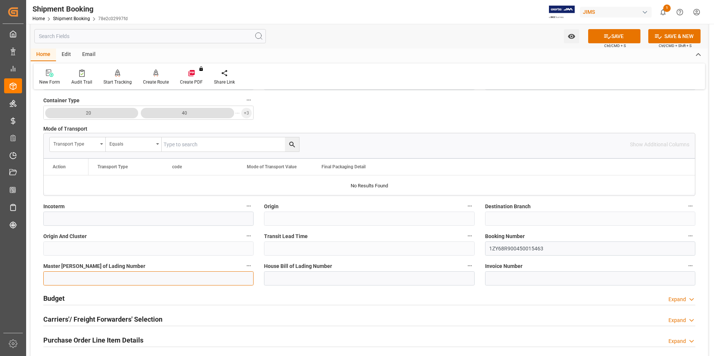
click at [80, 274] on input at bounding box center [148, 279] width 210 height 14
paste input "1ZY68R900450015463"
type input "1ZY68R900450015463"
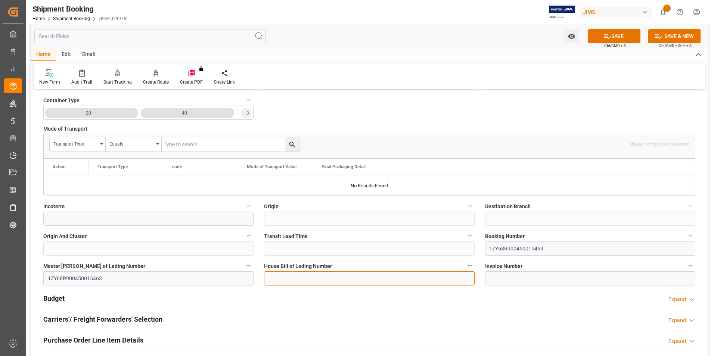
click at [289, 277] on input at bounding box center [369, 279] width 210 height 14
paste input "1ZY68R900450015463"
type input "1ZY68R900450015463"
click at [614, 35] on button "SAVE" at bounding box center [614, 36] width 52 height 14
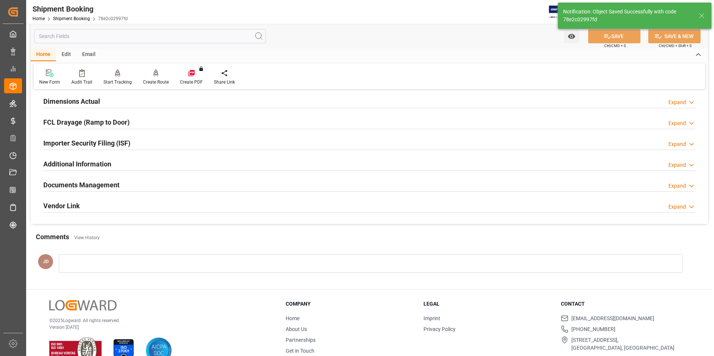
scroll to position [0, 0]
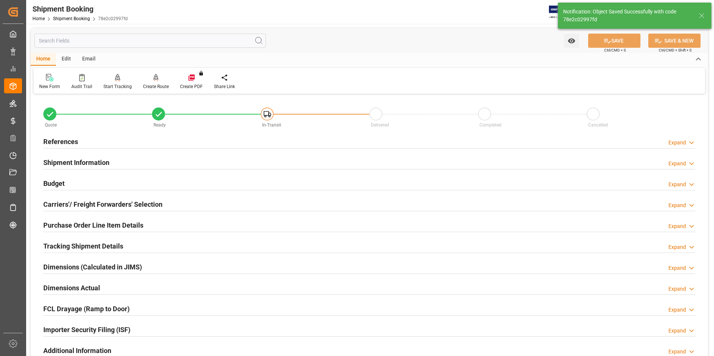
click at [50, 179] on h2 "Budget" at bounding box center [53, 184] width 21 height 10
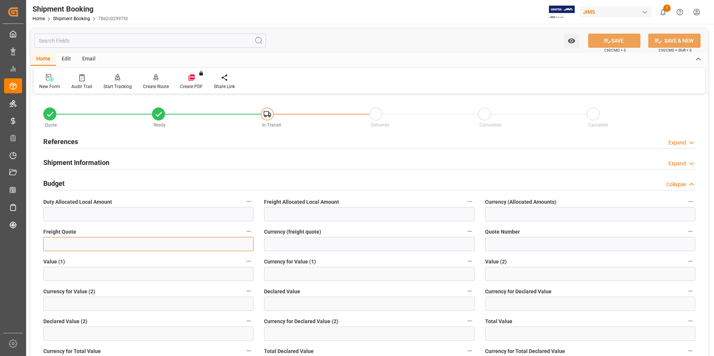
click at [78, 245] on input "text" at bounding box center [148, 244] width 210 height 14
type input "0"
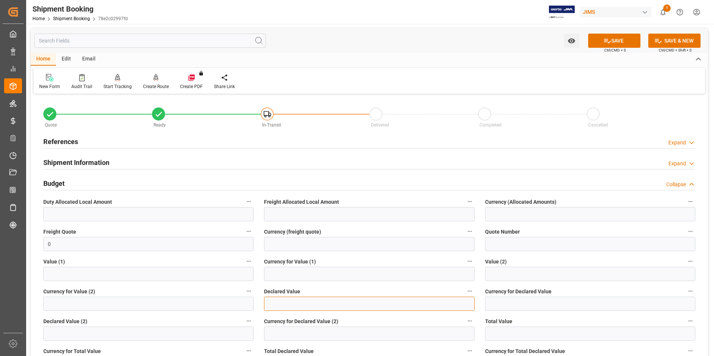
click at [296, 305] on input "text" at bounding box center [369, 304] width 210 height 14
type input "306.82"
click at [510, 306] on input at bounding box center [590, 304] width 210 height 14
type input "usd"
click at [600, 35] on button "SAVE" at bounding box center [614, 41] width 52 height 14
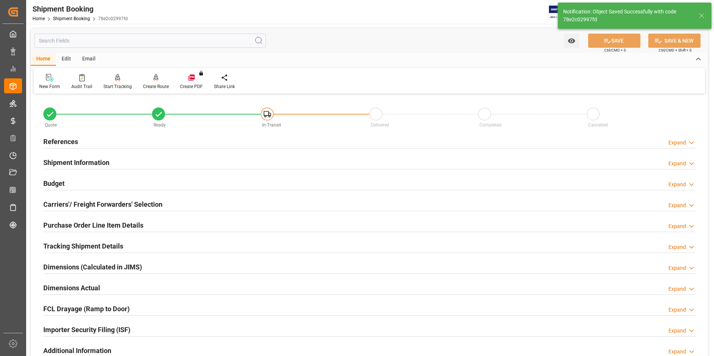
click at [71, 199] on div "Carriers'/ Freight Forwarders' Selection" at bounding box center [102, 204] width 119 height 14
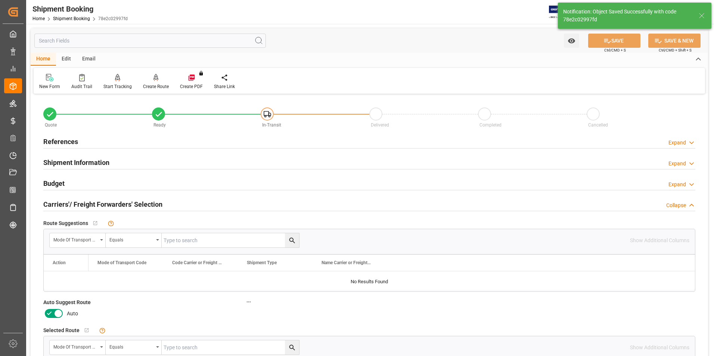
click at [52, 313] on icon at bounding box center [49, 313] width 9 height 9
click at [0, 0] on input "checkbox" at bounding box center [0, 0] width 0 height 0
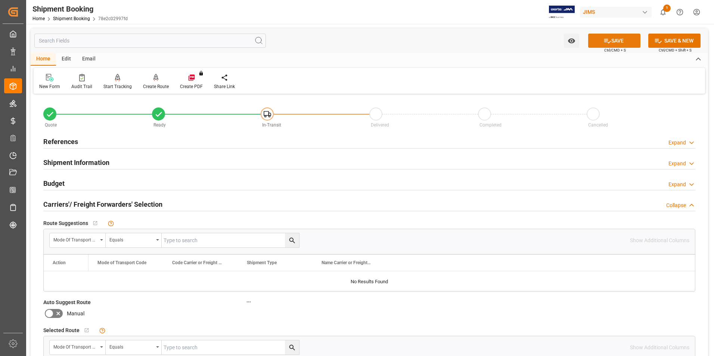
click at [624, 38] on button "SAVE" at bounding box center [614, 41] width 52 height 14
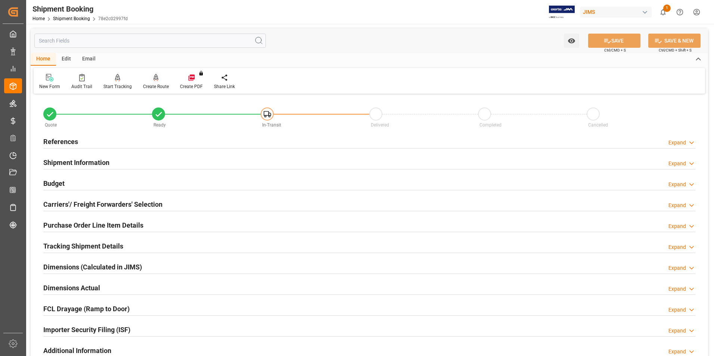
click at [156, 83] on div "Create Route" at bounding box center [155, 82] width 37 height 16
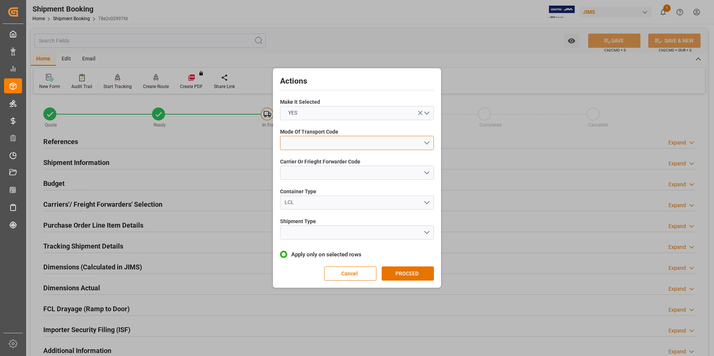
click at [319, 144] on button "open menu" at bounding box center [357, 143] width 154 height 14
click at [322, 162] on div "2- COURIER AIR" at bounding box center [357, 161] width 153 height 16
click at [331, 177] on button "open menu" at bounding box center [357, 173] width 154 height 14
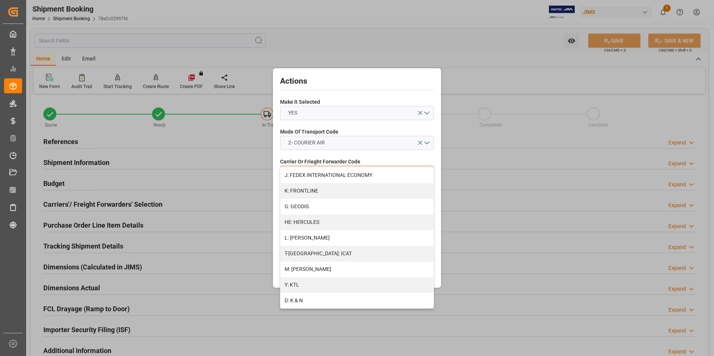
scroll to position [399, 0]
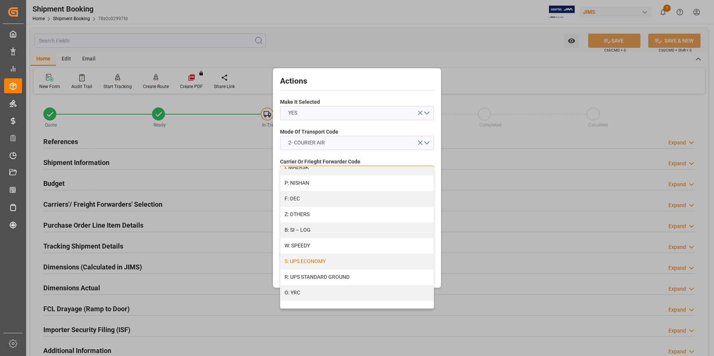
click at [312, 259] on div "S: UPS ECONOMY" at bounding box center [357, 262] width 153 height 16
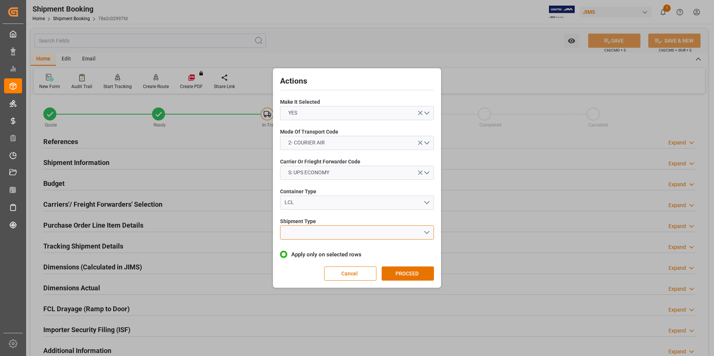
click at [311, 229] on button "open menu" at bounding box center [357, 233] width 154 height 14
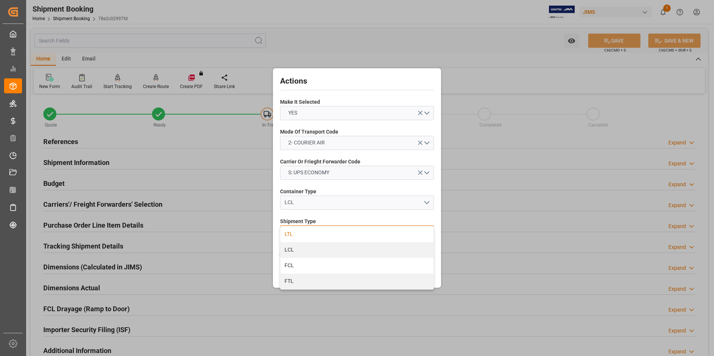
click at [311, 234] on div "LTL" at bounding box center [357, 235] width 153 height 16
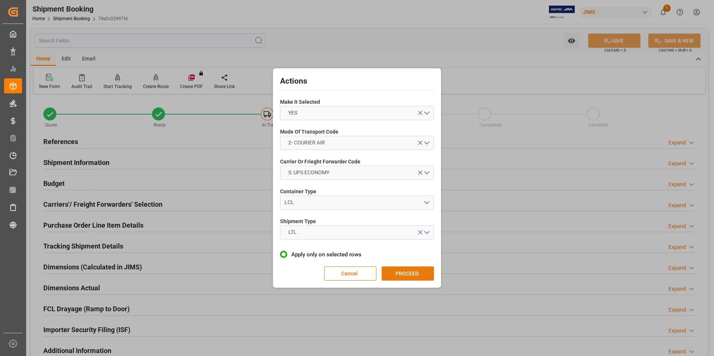
click at [387, 269] on button "PROCEED" at bounding box center [408, 274] width 52 height 14
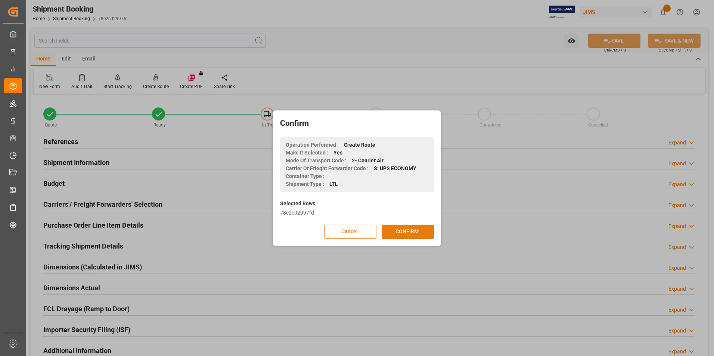
click at [402, 231] on button "CONFIRM" at bounding box center [408, 232] width 52 height 14
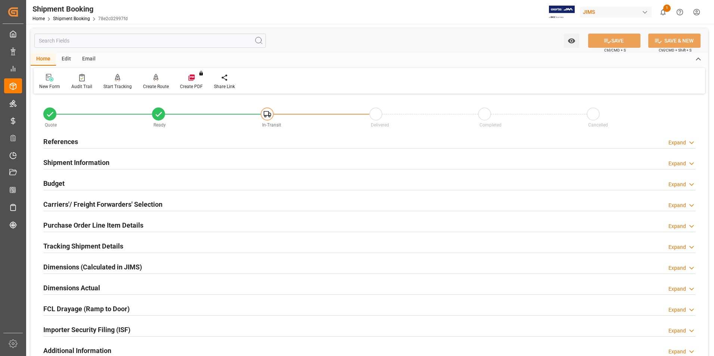
click at [64, 286] on h2 "Dimensions Actual" at bounding box center [71, 288] width 57 height 10
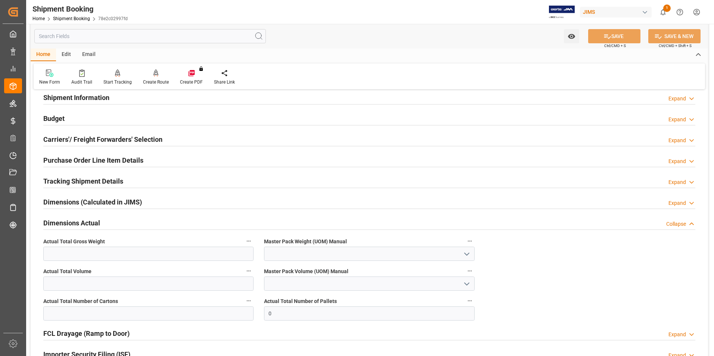
scroll to position [112, 0]
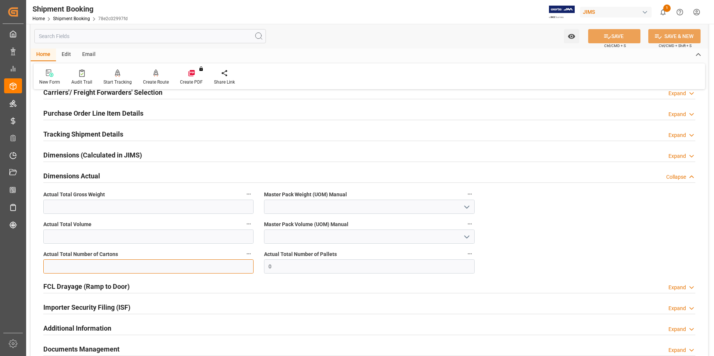
click at [102, 267] on input "text" at bounding box center [148, 267] width 210 height 14
type input "1"
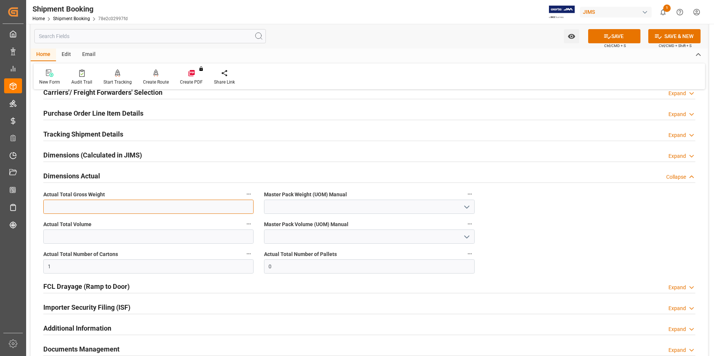
click at [54, 205] on input "text" at bounding box center [148, 207] width 210 height 14
type input "6.2"
click at [317, 203] on input at bounding box center [369, 207] width 210 height 14
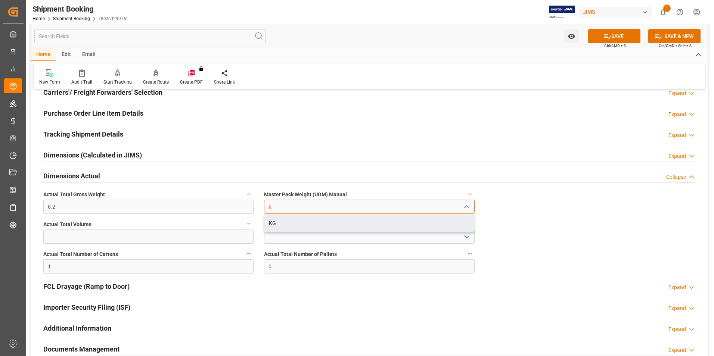
click at [315, 222] on div "KG" at bounding box center [370, 223] width 210 height 17
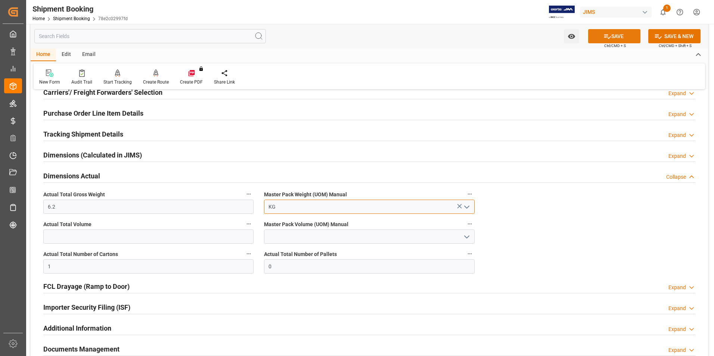
type input "KG"
click at [625, 37] on button "SAVE" at bounding box center [614, 36] width 52 height 14
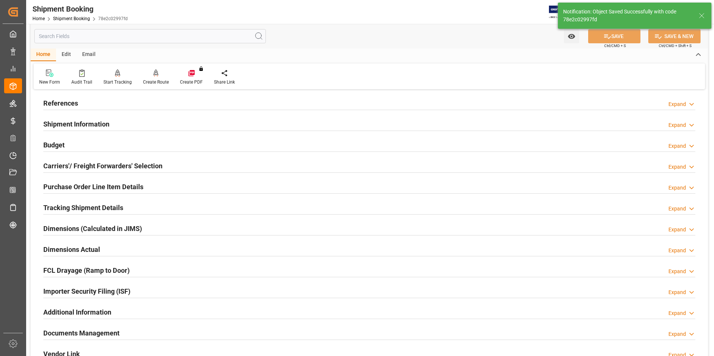
scroll to position [0, 0]
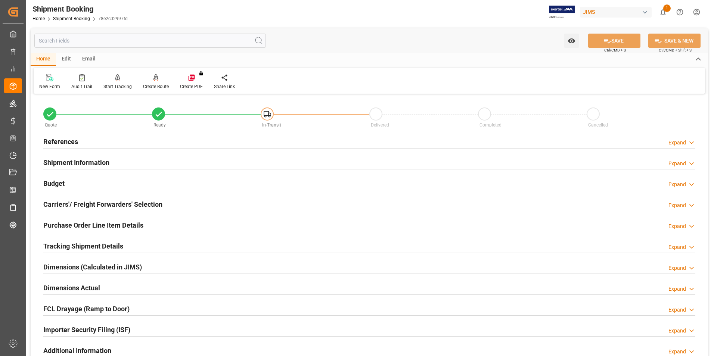
click at [72, 246] on h2 "Tracking Shipment Details" at bounding box center [83, 246] width 80 height 10
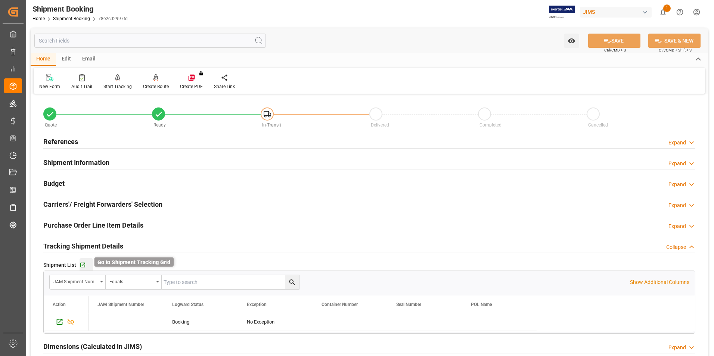
click at [83, 265] on icon "button" at bounding box center [83, 265] width 6 height 6
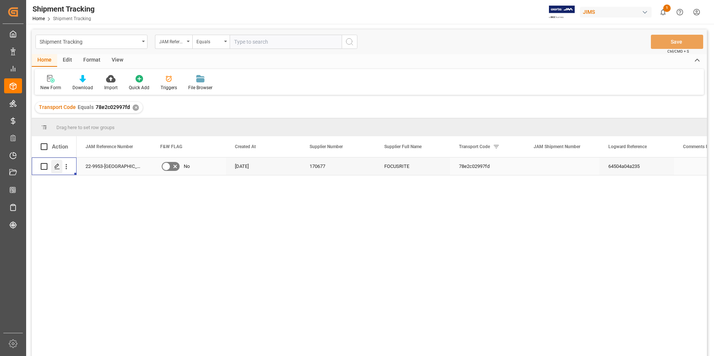
click at [57, 167] on polygon "Press SPACE to select this row." at bounding box center [57, 166] width 4 height 4
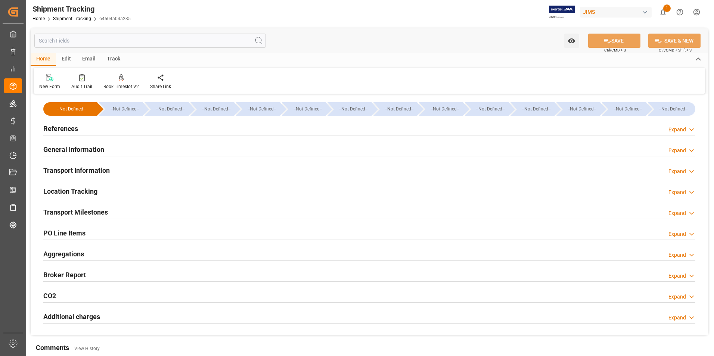
click at [69, 126] on h2 "References" at bounding box center [60, 129] width 35 height 10
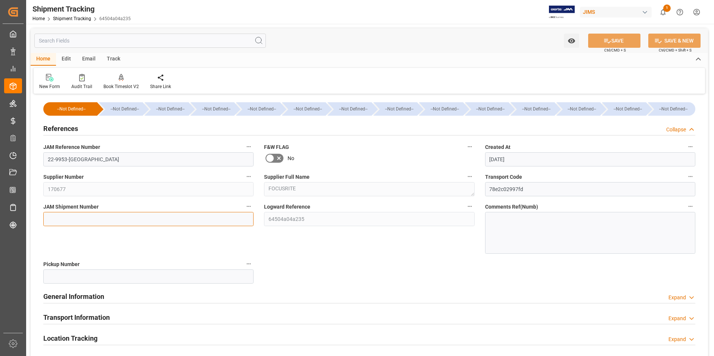
click at [99, 219] on input at bounding box center [148, 219] width 210 height 14
type input "72615"
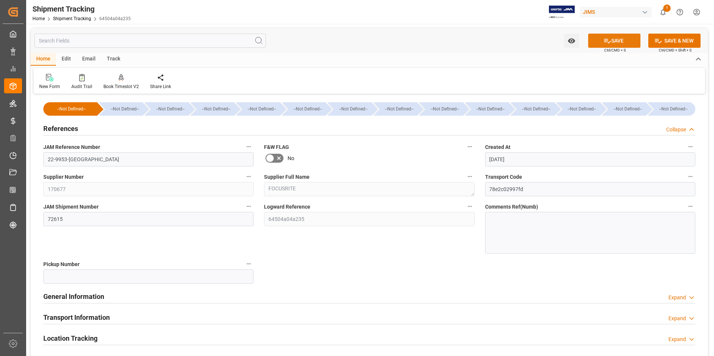
click at [612, 38] on button "SAVE" at bounding box center [614, 41] width 52 height 14
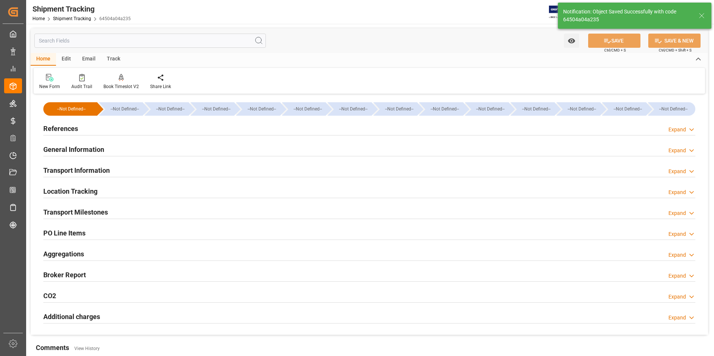
click at [82, 168] on h2 "Transport Information" at bounding box center [76, 171] width 67 height 10
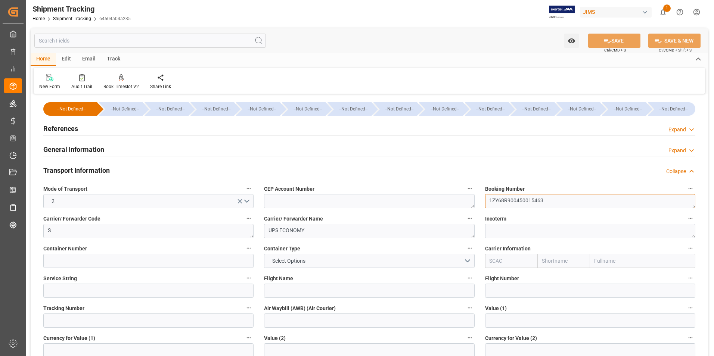
drag, startPoint x: 553, startPoint y: 202, endPoint x: 462, endPoint y: 202, distance: 90.8
click at [462, 202] on div "--Not Defined-- --Not Defined-- --Not Defined-- --Not Defined-- --Not Defined--…" at bounding box center [370, 350] width 678 height 508
click at [99, 322] on input at bounding box center [148, 321] width 210 height 14
paste input "1ZY68R900450015463"
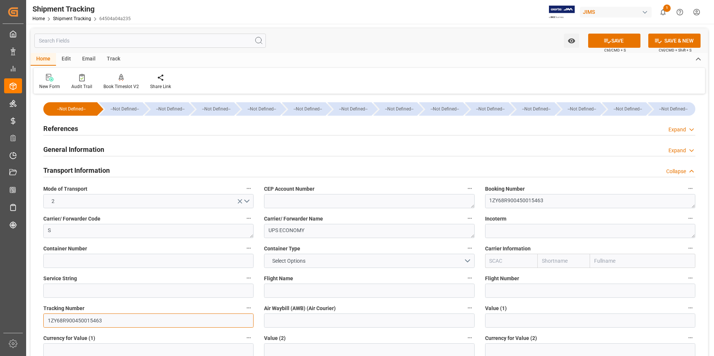
type input "1ZY68R900450015463"
click at [297, 323] on input at bounding box center [369, 321] width 210 height 14
paste input "1ZY68R900450015463"
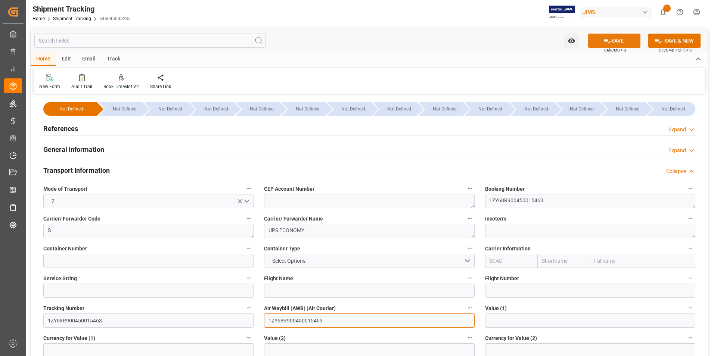
type input "1ZY68R900450015463"
click at [617, 38] on button "SAVE" at bounding box center [614, 41] width 52 height 14
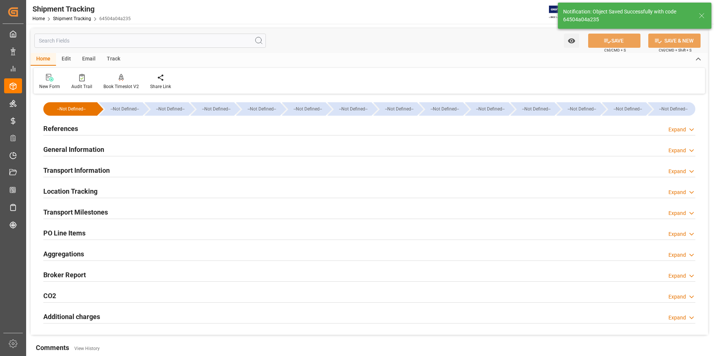
click at [89, 211] on h2 "Transport Milestones" at bounding box center [75, 212] width 65 height 10
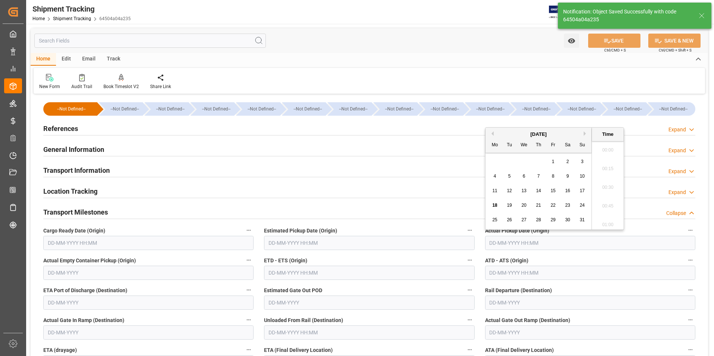
click at [506, 243] on input "text" at bounding box center [590, 243] width 210 height 14
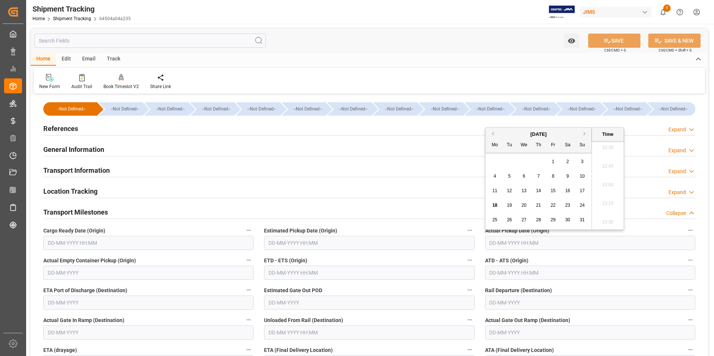
click at [553, 191] on span "15" at bounding box center [553, 190] width 5 height 5
type input "15-08-2025 00:00"
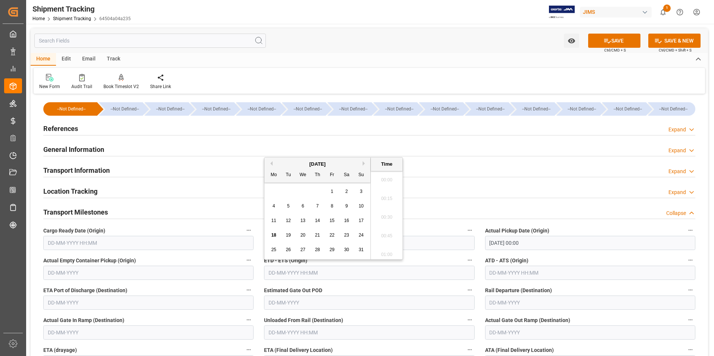
click at [335, 277] on input "text" at bounding box center [369, 273] width 210 height 14
type input "15-08-2025 00:00"
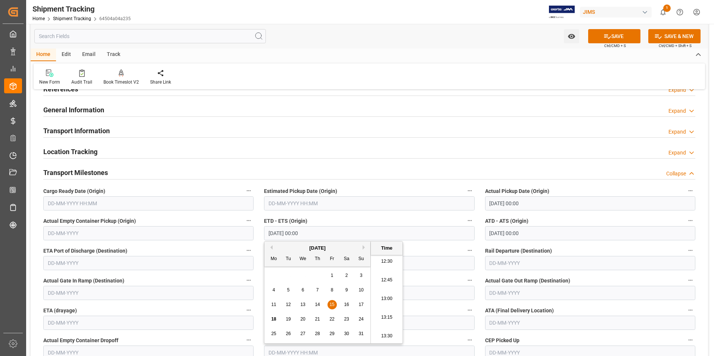
scroll to position [75, 0]
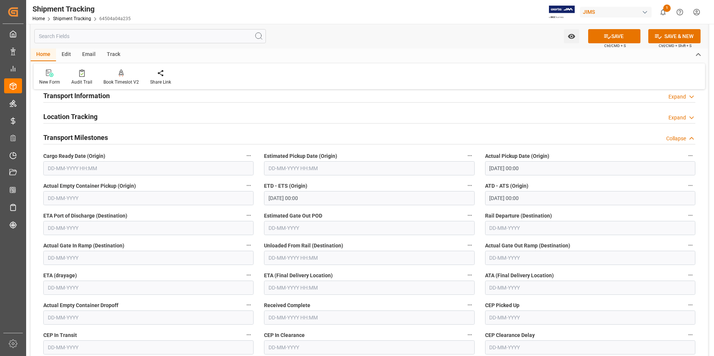
click at [38, 283] on div "ETA (drayage)" at bounding box center [148, 283] width 221 height 30
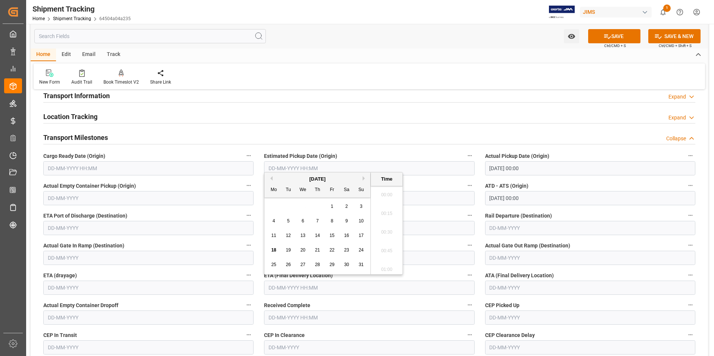
click at [302, 286] on input "text" at bounding box center [369, 288] width 210 height 14
click at [269, 224] on div "4 5 6 7 8 9 10" at bounding box center [318, 221] width 102 height 15
click at [335, 250] on div "22" at bounding box center [332, 250] width 9 height 9
type input "22-08-2025 00:00"
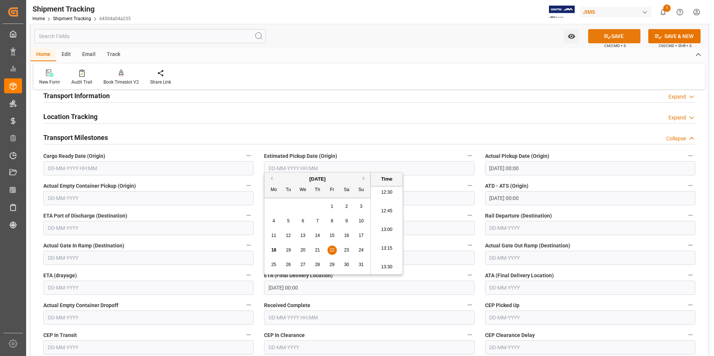
click at [612, 33] on button "SAVE" at bounding box center [614, 36] width 52 height 14
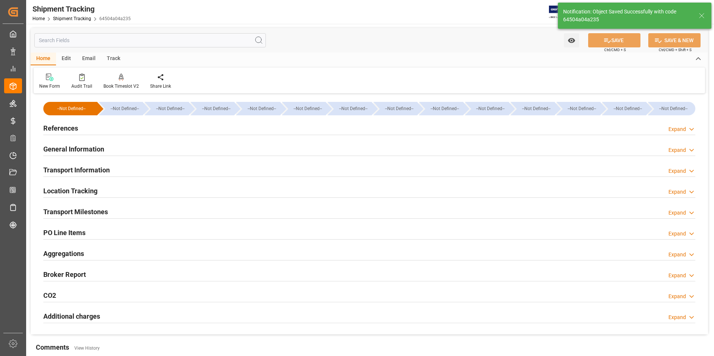
scroll to position [0, 0]
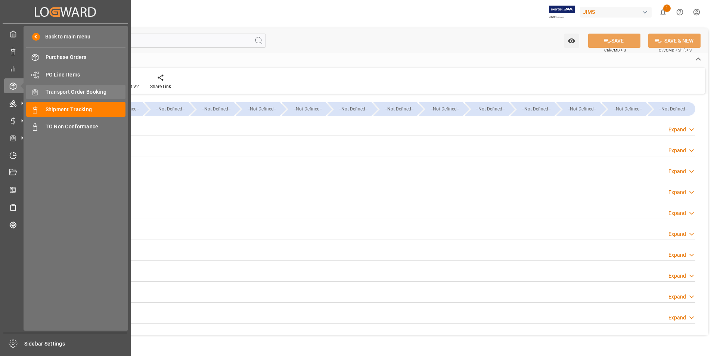
click at [69, 90] on span "Transport Order Booking" at bounding box center [86, 92] width 80 height 8
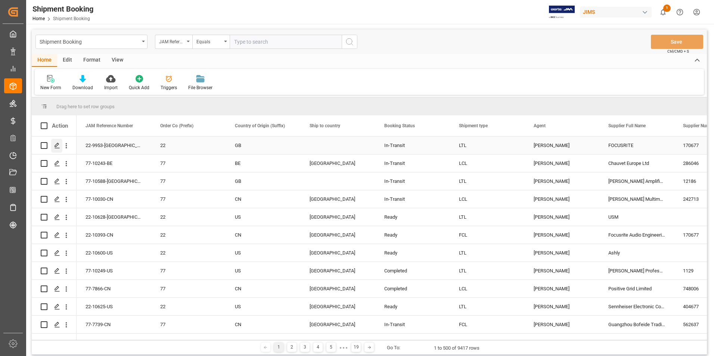
click at [56, 145] on icon "Press SPACE to select this row." at bounding box center [57, 146] width 6 height 6
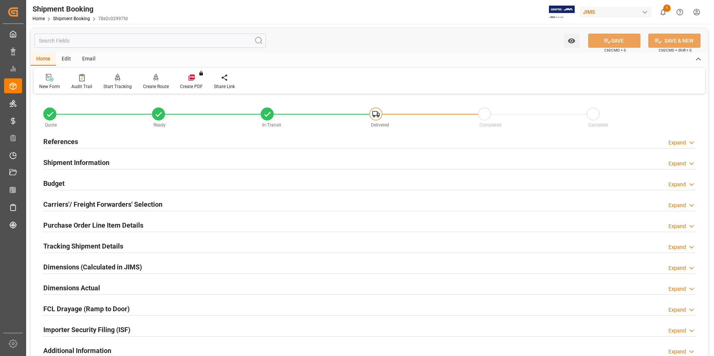
click at [75, 222] on h2 "Purchase Order Line Item Details" at bounding box center [93, 225] width 100 height 10
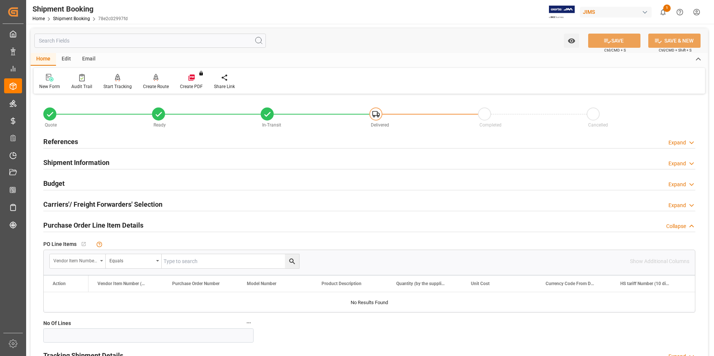
click at [98, 261] on div "Vendor Item Number (By The Supplier)" at bounding box center [78, 261] width 56 height 14
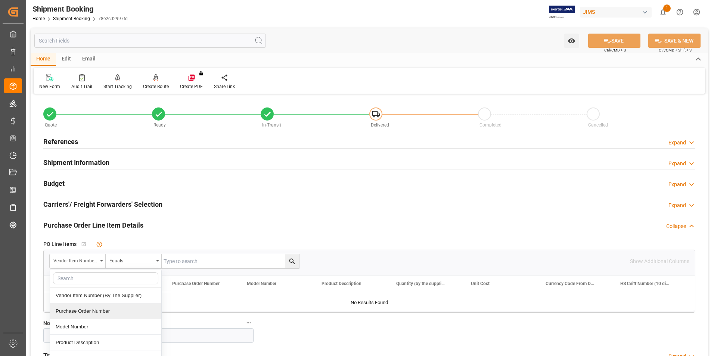
click at [90, 310] on div "Purchase Order Number" at bounding box center [105, 312] width 111 height 16
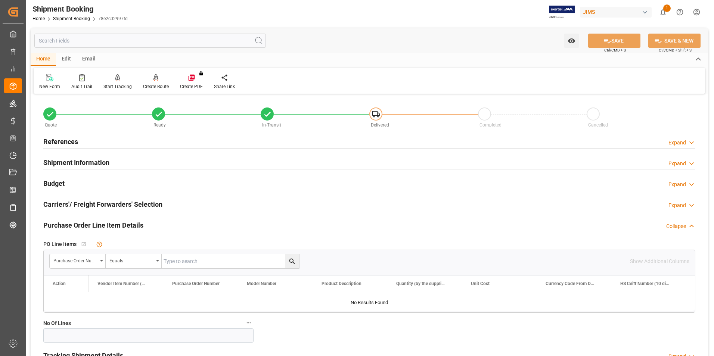
click at [0, 0] on input "text" at bounding box center [0, 0] width 0 height 0
type input "862131"
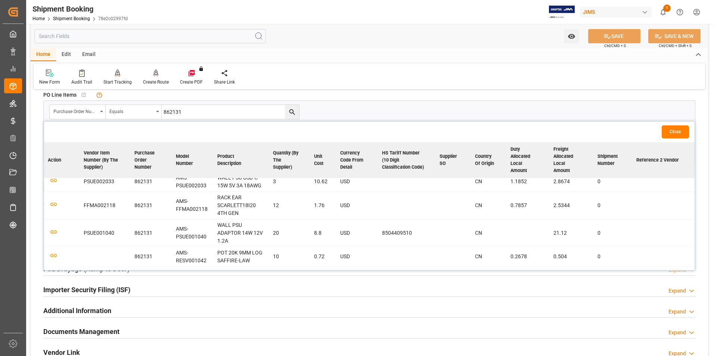
scroll to position [47, 0]
click at [55, 269] on icon "button" at bounding box center [53, 273] width 9 height 9
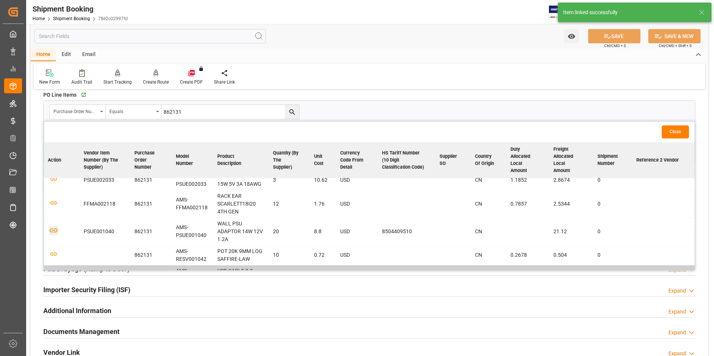
click at [51, 229] on icon "button" at bounding box center [54, 231] width 8 height 4
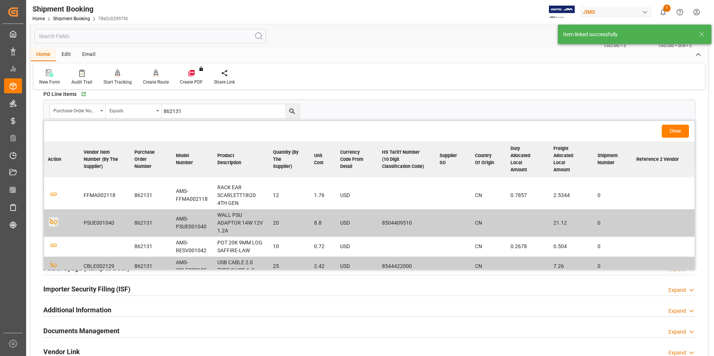
scroll to position [149, 0]
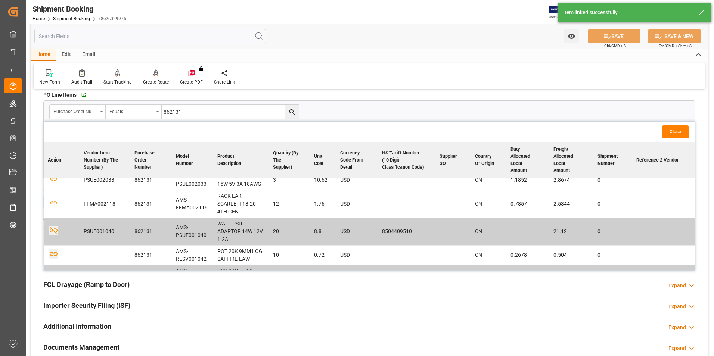
click at [53, 253] on icon "button" at bounding box center [54, 255] width 8 height 4
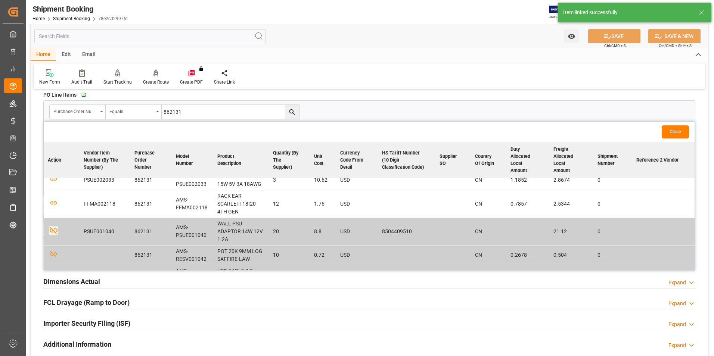
scroll to position [10, 0]
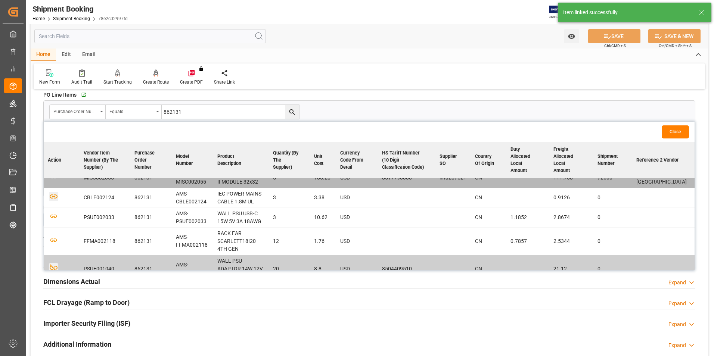
click at [51, 195] on icon "button" at bounding box center [54, 197] width 8 height 4
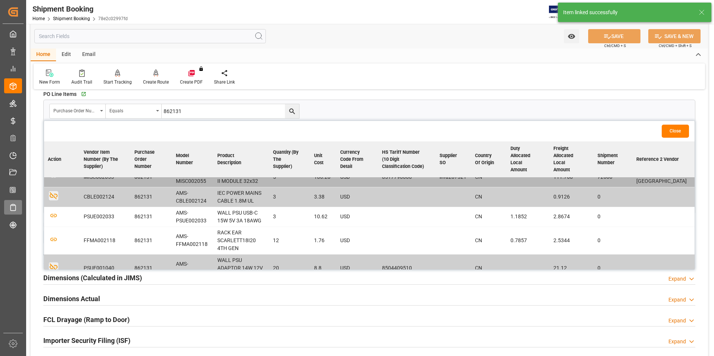
scroll to position [149, 0]
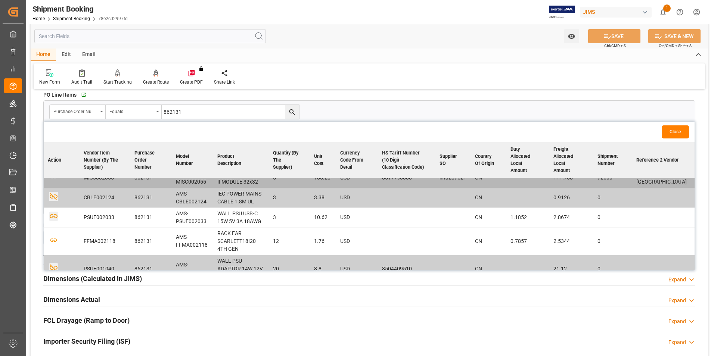
click at [55, 212] on icon "button" at bounding box center [53, 216] width 9 height 9
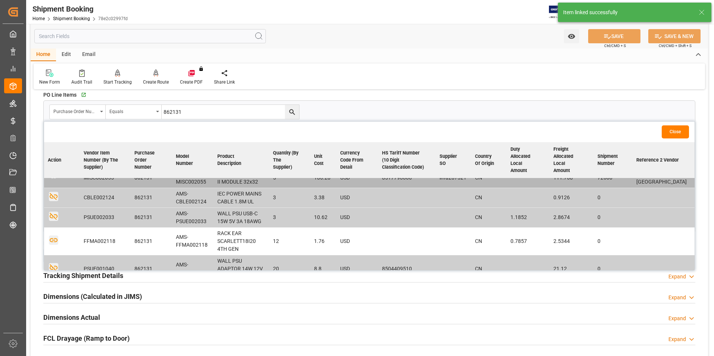
click at [54, 238] on icon "button" at bounding box center [54, 240] width 8 height 4
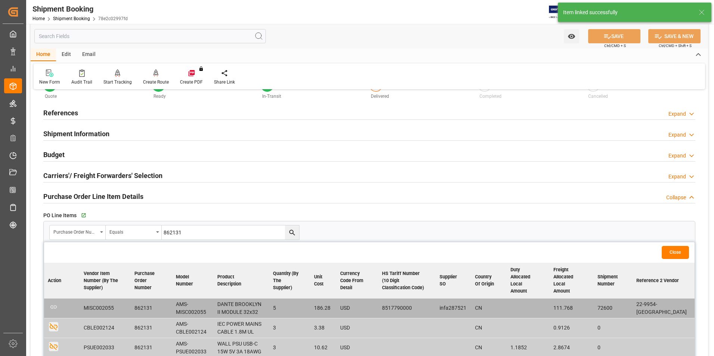
scroll to position [0, 0]
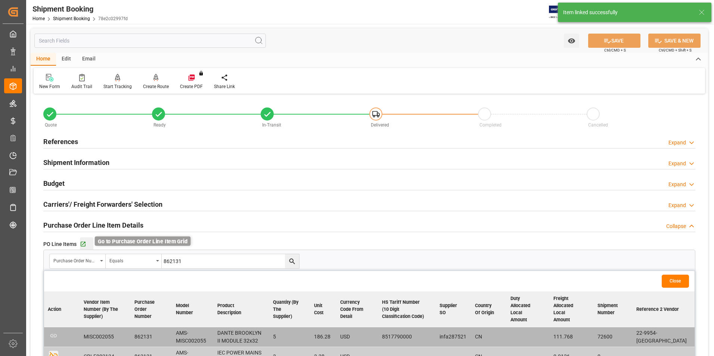
click at [84, 244] on icon "button" at bounding box center [83, 244] width 6 height 6
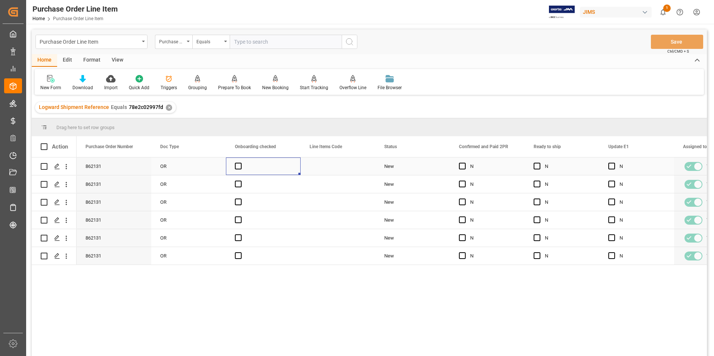
click at [290, 171] on div "Press SPACE to select this row." at bounding box center [263, 167] width 75 height 18
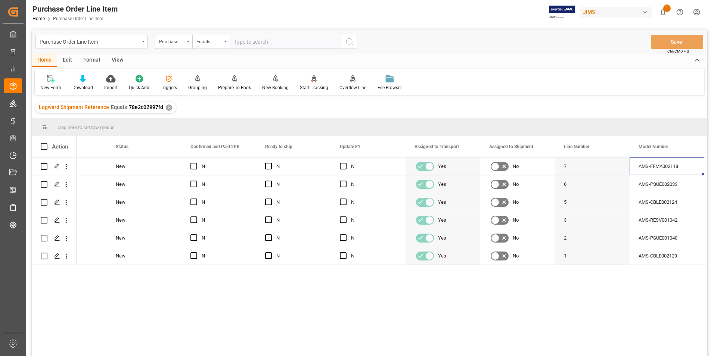
scroll to position [0, 343]
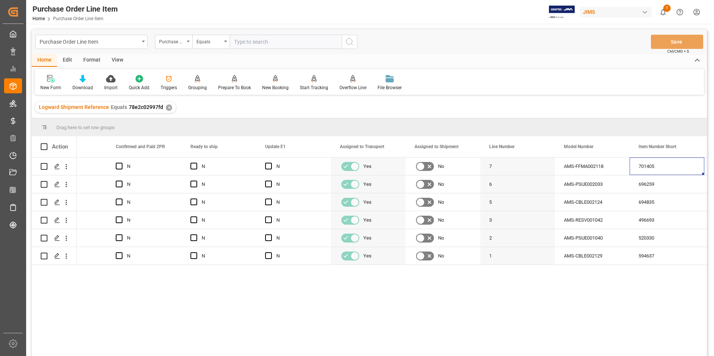
click at [121, 60] on div "View" at bounding box center [117, 60] width 23 height 13
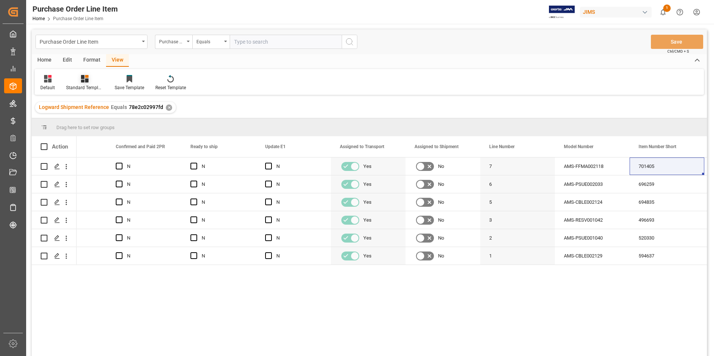
click at [89, 84] on div "Standard Templates" at bounding box center [85, 83] width 49 height 16
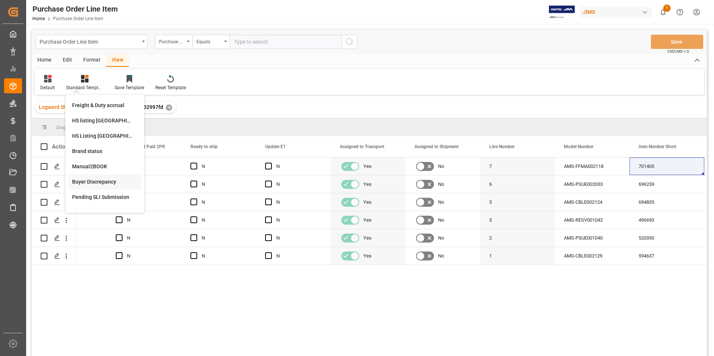
click at [96, 184] on div "Buyer Discrepancy" at bounding box center [104, 182] width 65 height 8
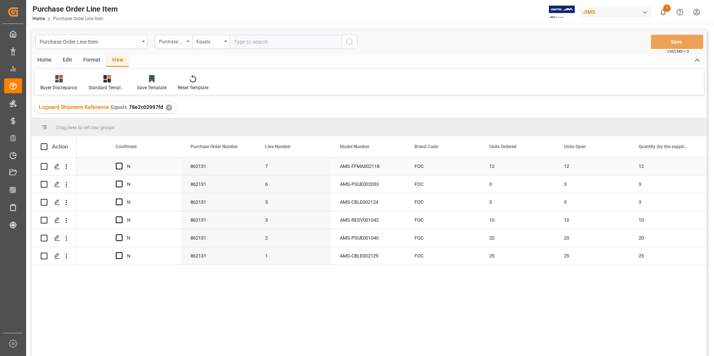
click at [250, 174] on div "862131" at bounding box center [219, 167] width 75 height 18
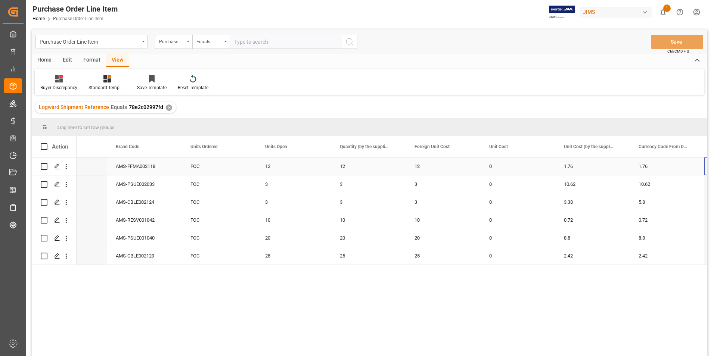
scroll to position [0, 642]
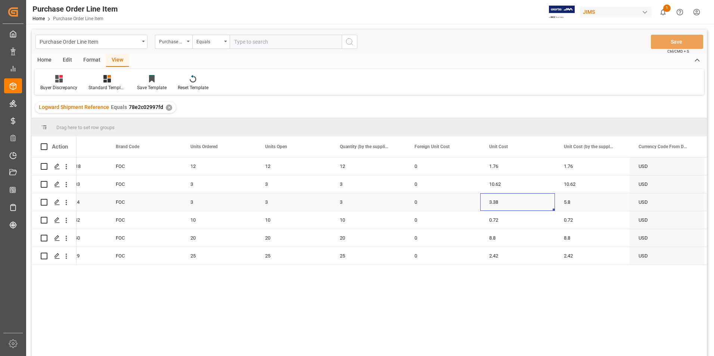
click at [515, 200] on div "3.38" at bounding box center [517, 203] width 75 height 18
click at [515, 200] on input "3.38" at bounding box center [517, 207] width 63 height 14
click at [583, 199] on div "5.8" at bounding box center [592, 203] width 75 height 18
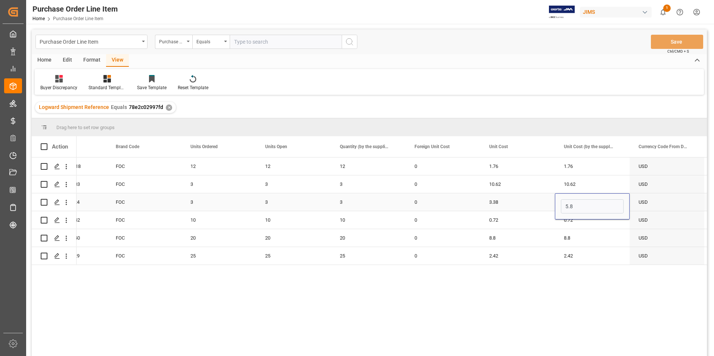
click at [583, 199] on div "5.8" at bounding box center [592, 207] width 75 height 26
click at [575, 208] on input "5.8" at bounding box center [592, 207] width 63 height 14
paste input "3.3"
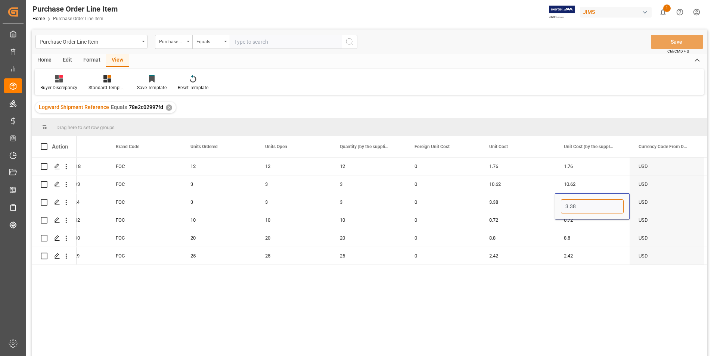
type input "3.38"
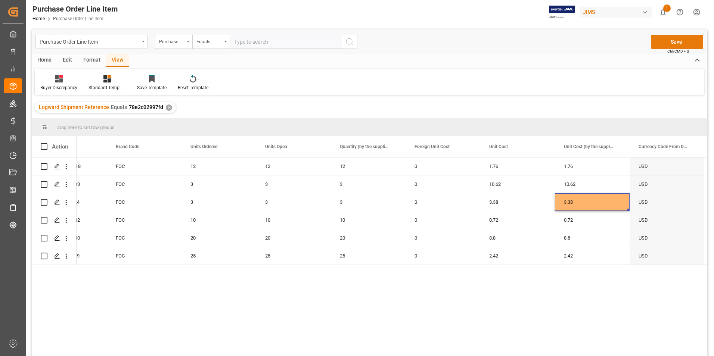
click at [662, 41] on button "Save" at bounding box center [677, 42] width 52 height 14
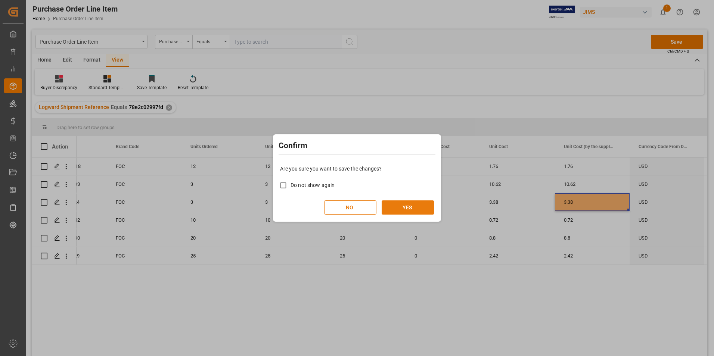
click at [408, 212] on button "YES" at bounding box center [408, 208] width 52 height 14
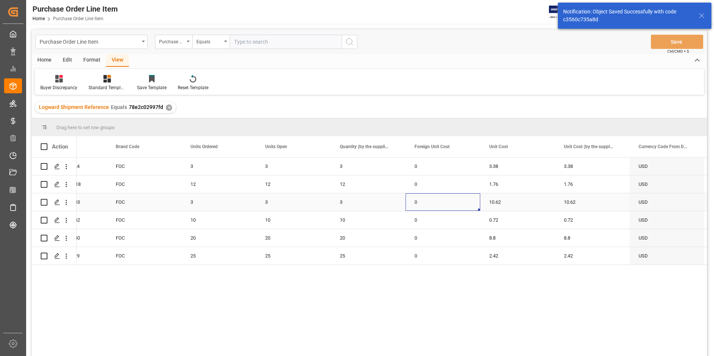
click at [414, 205] on div "0" at bounding box center [443, 203] width 75 height 18
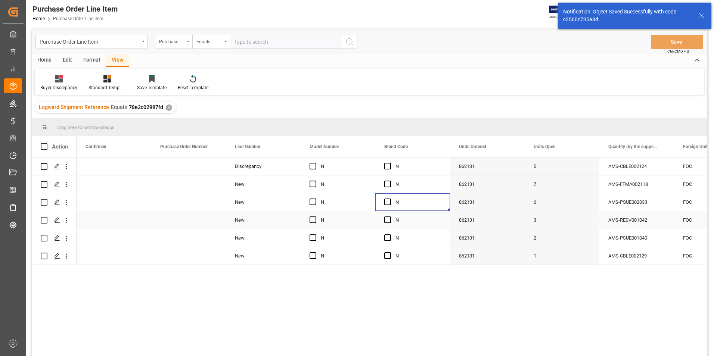
scroll to position [0, 0]
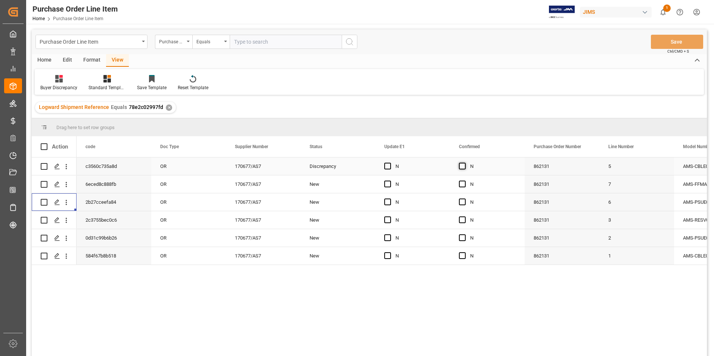
click at [464, 166] on span "Press SPACE to select this row." at bounding box center [462, 166] width 7 height 7
click at [465, 163] on input "Press SPACE to select this row." at bounding box center [465, 163] width 0 height 0
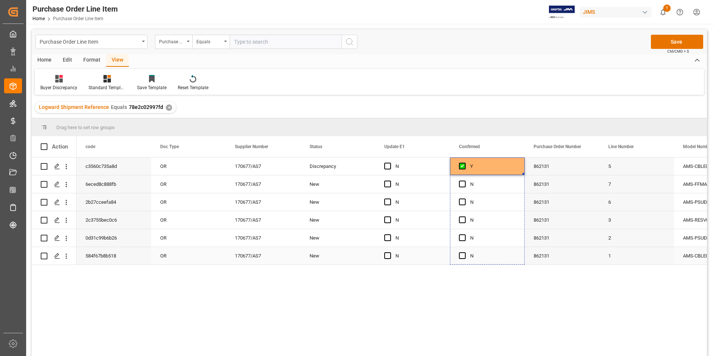
drag, startPoint x: 523, startPoint y: 173, endPoint x: 519, endPoint y: 255, distance: 81.6
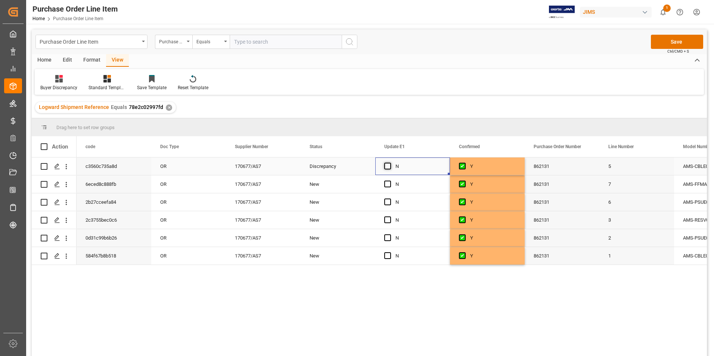
click at [389, 166] on span "Press SPACE to select this row." at bounding box center [387, 166] width 7 height 7
click at [390, 163] on input "Press SPACE to select this row." at bounding box center [390, 163] width 0 height 0
drag, startPoint x: 449, startPoint y: 175, endPoint x: 433, endPoint y: 254, distance: 80.4
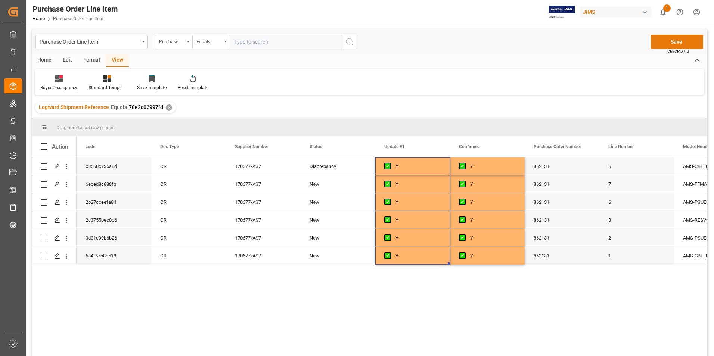
click at [661, 41] on button "Save" at bounding box center [677, 42] width 52 height 14
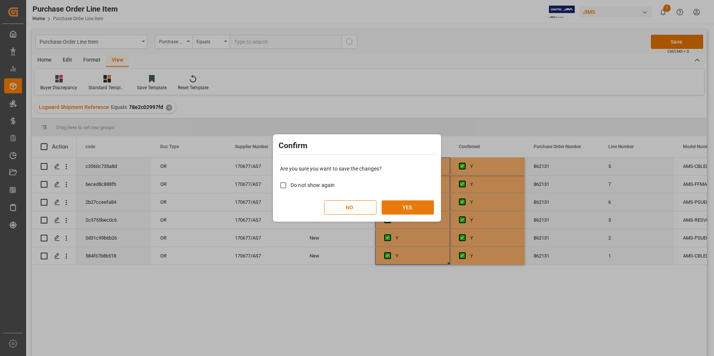
click at [398, 203] on button "YES" at bounding box center [408, 208] width 52 height 14
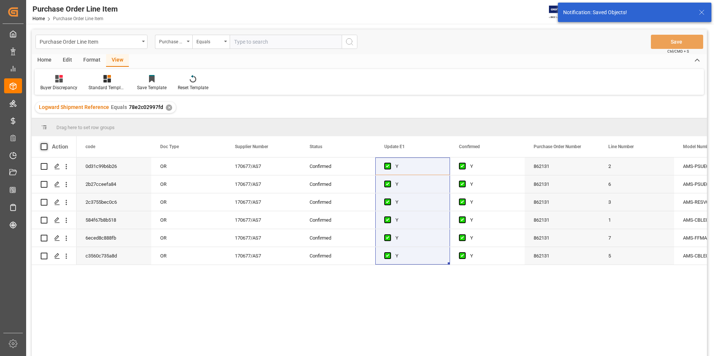
click at [45, 146] on span at bounding box center [44, 146] width 7 height 7
click at [46, 143] on input "checkbox" at bounding box center [46, 143] width 0 height 0
checkbox input "true"
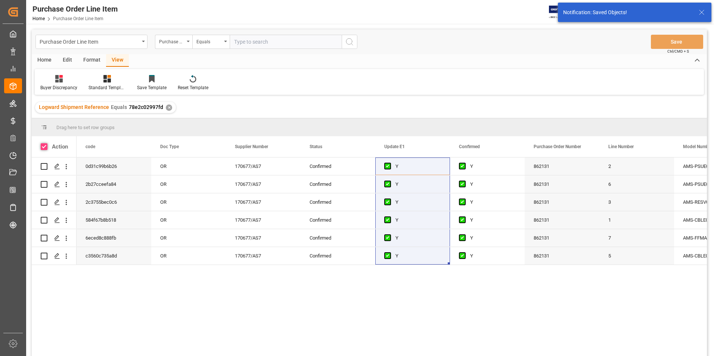
checkbox input "true"
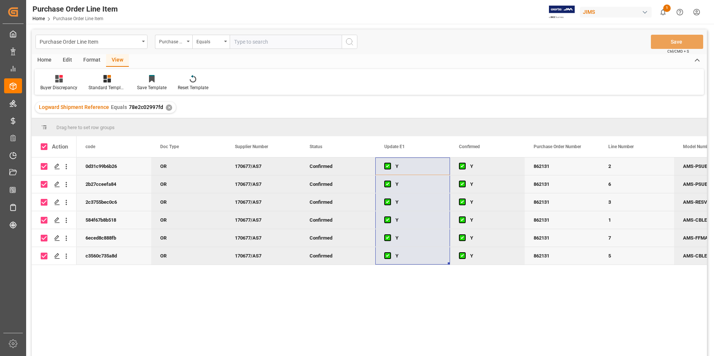
click at [44, 61] on div "Home" at bounding box center [44, 60] width 25 height 13
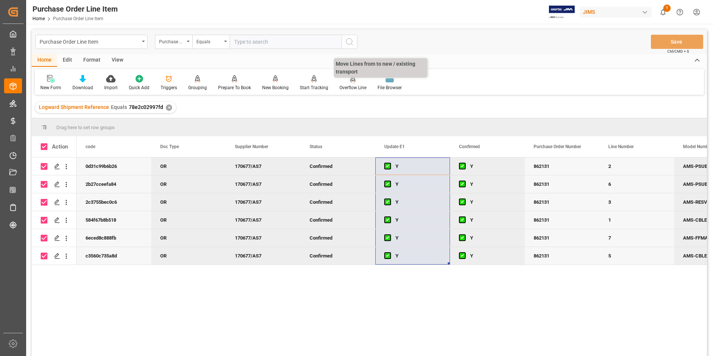
click at [353, 88] on div "Overflow Line" at bounding box center [353, 87] width 27 height 7
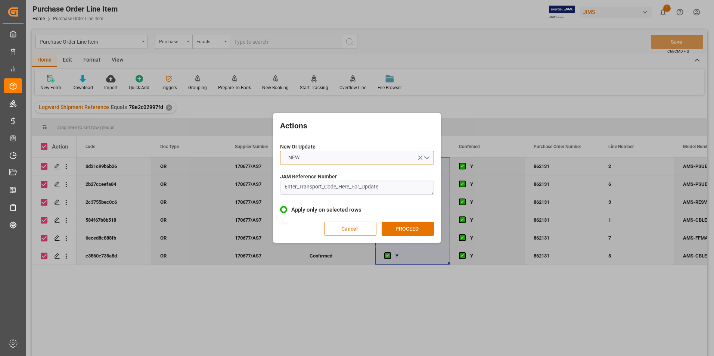
click at [325, 160] on button "NEW" at bounding box center [357, 158] width 154 height 14
click at [325, 172] on div "UPDATE" at bounding box center [357, 176] width 153 height 16
drag, startPoint x: 402, startPoint y: 188, endPoint x: 215, endPoint y: 183, distance: 186.9
click at [215, 183] on div "Actions New Or Update UPDATE JAM Reference Number Enter_Transport_Code_Here_For…" at bounding box center [357, 178] width 714 height 356
type textarea "22-9953-[GEOGRAPHIC_DATA]"
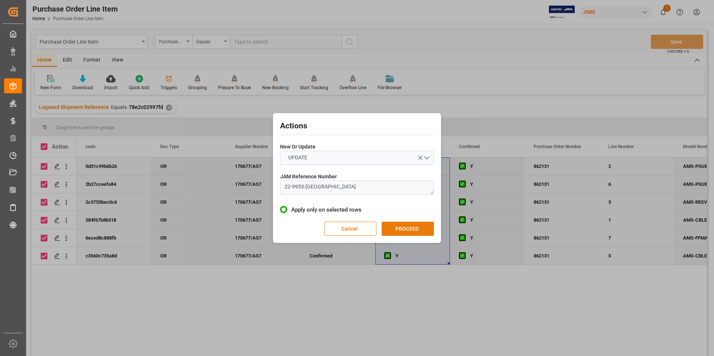
click at [418, 234] on button "PROCEED" at bounding box center [408, 229] width 52 height 14
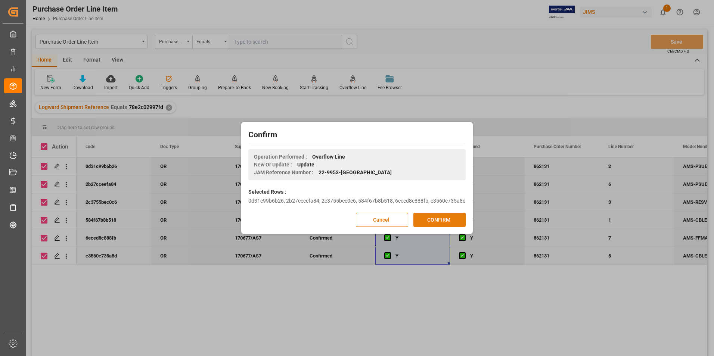
click at [434, 223] on button "CONFIRM" at bounding box center [440, 220] width 52 height 14
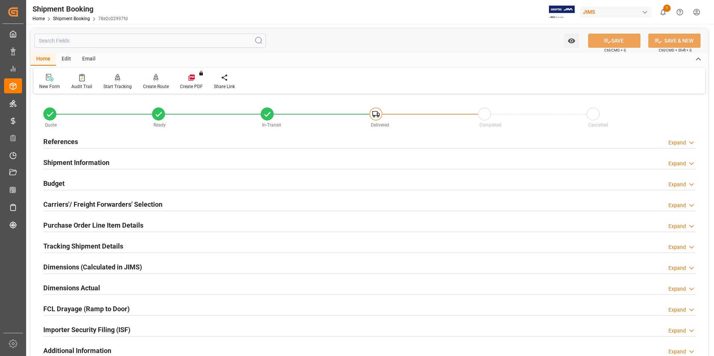
click at [66, 223] on h2 "Purchase Order Line Item Details" at bounding box center [93, 225] width 100 height 10
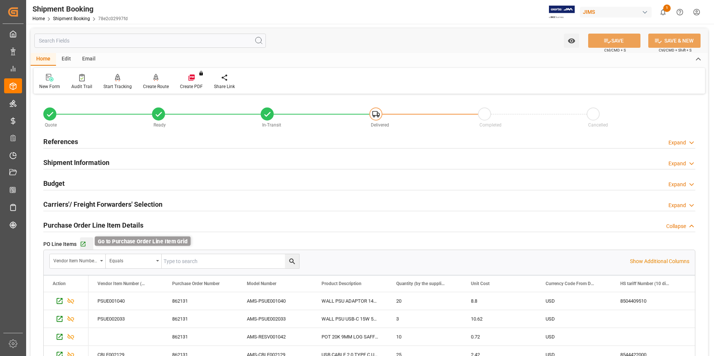
click at [85, 243] on icon "button" at bounding box center [83, 244] width 5 height 5
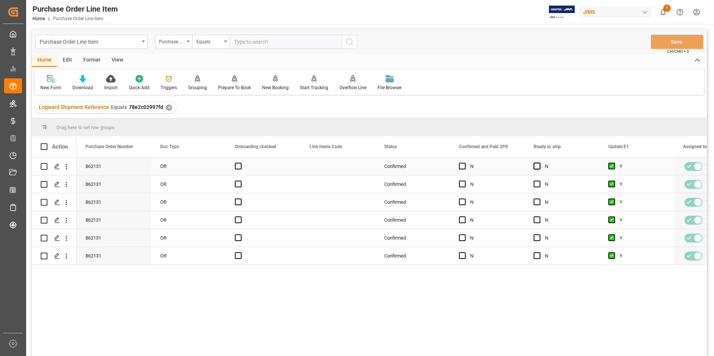
click at [538, 165] on span "Press SPACE to select this row." at bounding box center [537, 166] width 7 height 7
click at [540, 163] on input "Press SPACE to select this row." at bounding box center [540, 163] width 0 height 0
drag, startPoint x: 599, startPoint y: 173, endPoint x: 599, endPoint y: 263, distance: 90.1
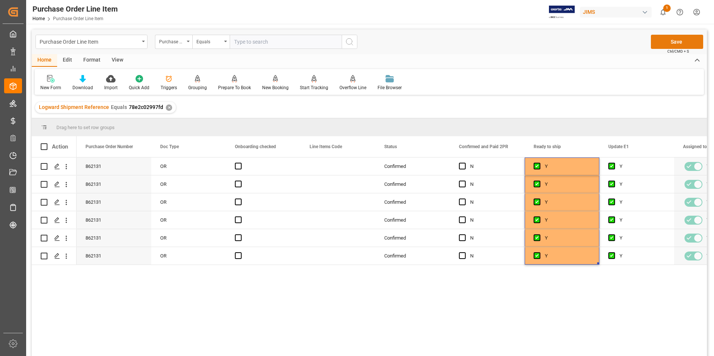
click at [674, 44] on button "Save" at bounding box center [677, 42] width 52 height 14
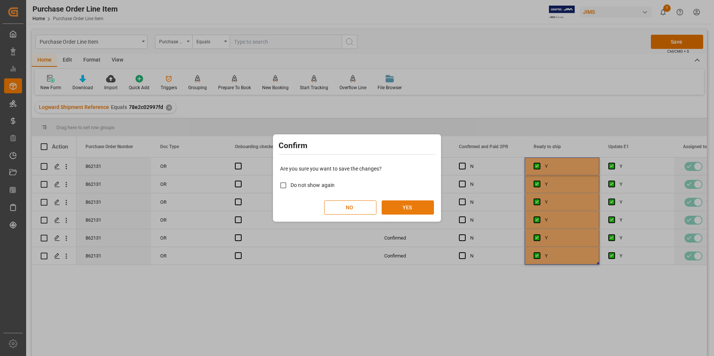
click at [424, 210] on button "YES" at bounding box center [408, 208] width 52 height 14
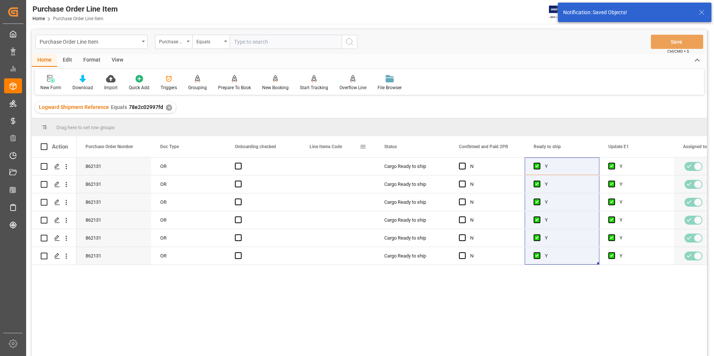
click at [361, 148] on span at bounding box center [363, 146] width 7 height 7
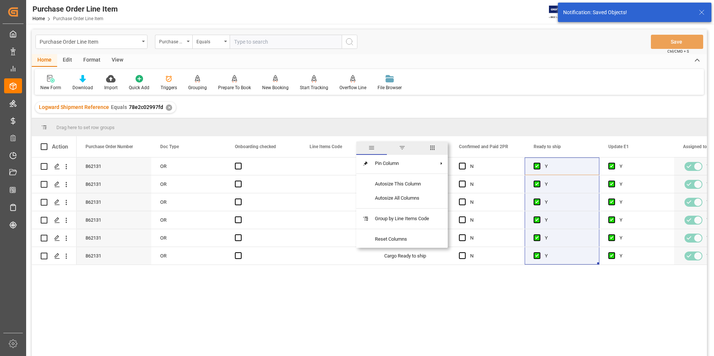
click at [435, 147] on span "columns" at bounding box center [432, 148] width 7 height 7
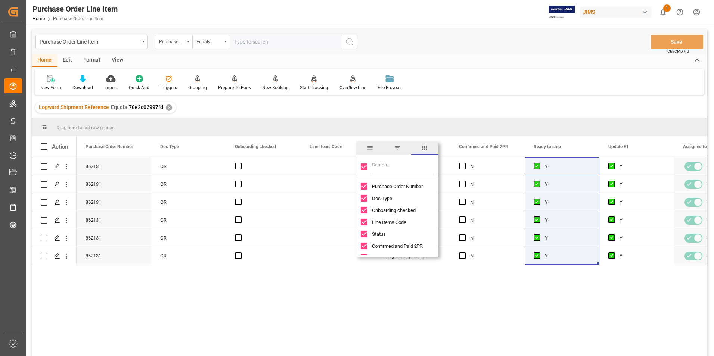
click at [365, 165] on input "Toggle Select All Columns" at bounding box center [364, 167] width 7 height 7
checkbox input "false"
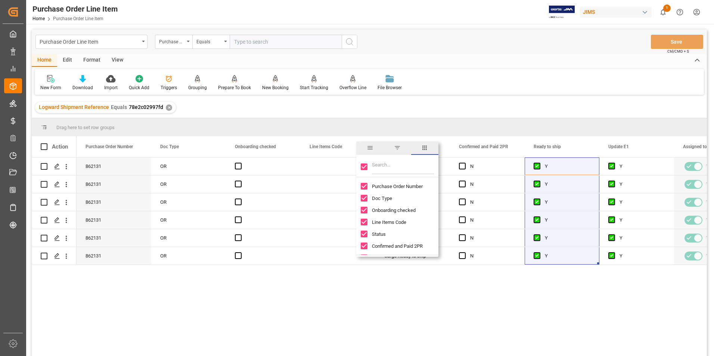
checkbox input "false"
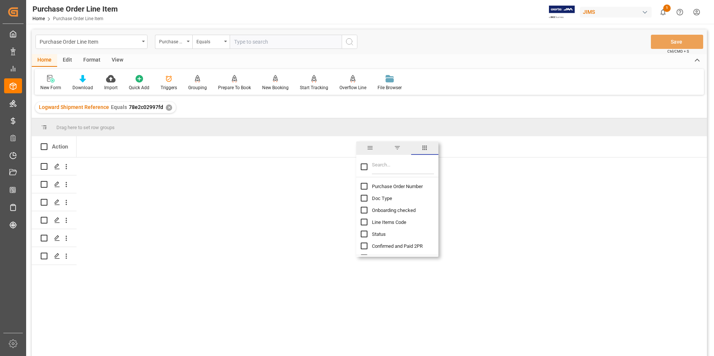
click at [364, 184] on input "Purchase Order Number column toggle visibility (hidden)" at bounding box center [364, 186] width 7 height 7
checkbox input "true"
checkbox input "false"
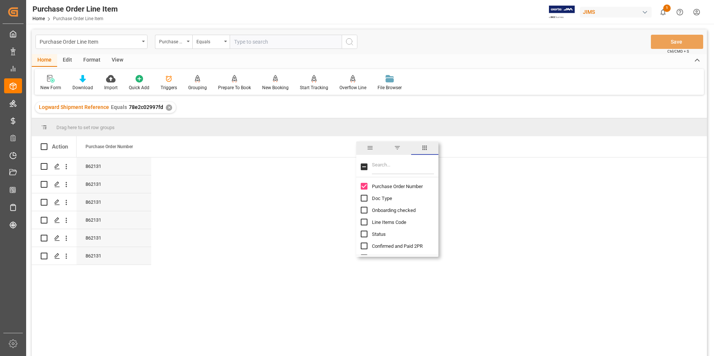
click at [389, 170] on input "Filter Columns Input" at bounding box center [403, 167] width 62 height 15
type input "incoterm"
checkbox input "true"
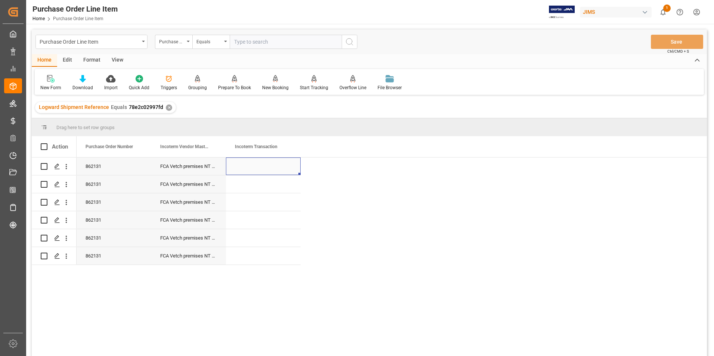
click at [244, 167] on div "Press SPACE to select this row." at bounding box center [263, 167] width 75 height 18
click at [244, 167] on input "Press SPACE to select this row." at bounding box center [263, 171] width 63 height 14
type input "DDP Southaven"
drag, startPoint x: 300, startPoint y: 174, endPoint x: 299, endPoint y: 260, distance: 85.9
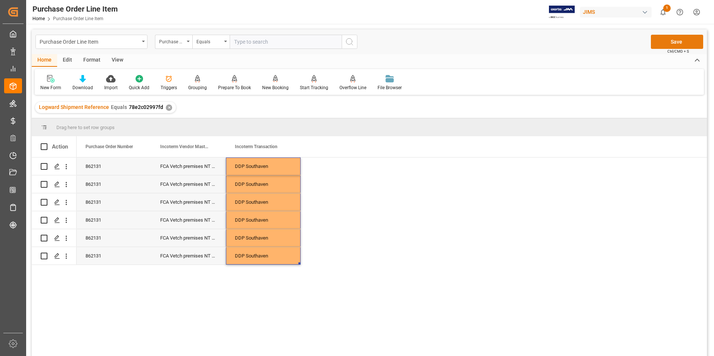
click at [672, 43] on button "Save" at bounding box center [677, 42] width 52 height 14
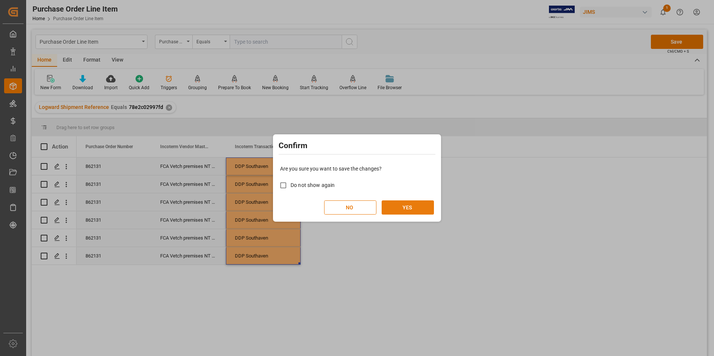
click at [413, 210] on button "YES" at bounding box center [408, 208] width 52 height 14
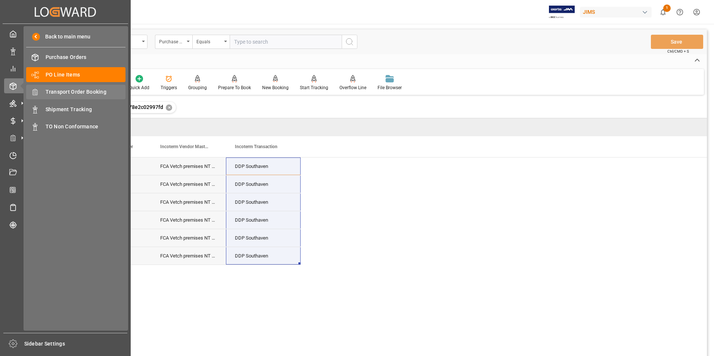
click at [81, 90] on span "Transport Order Booking" at bounding box center [86, 92] width 80 height 8
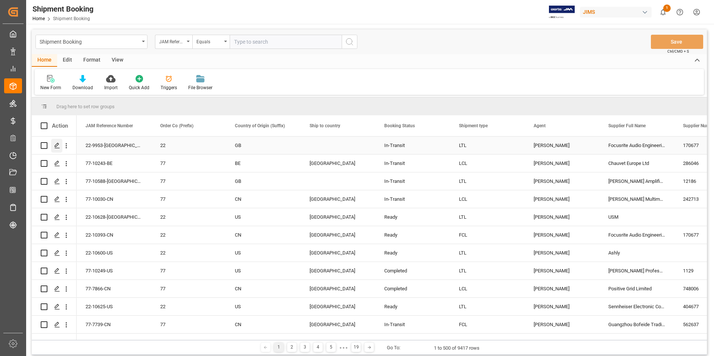
click at [58, 143] on polygon "Press SPACE to select this row." at bounding box center [57, 145] width 4 height 4
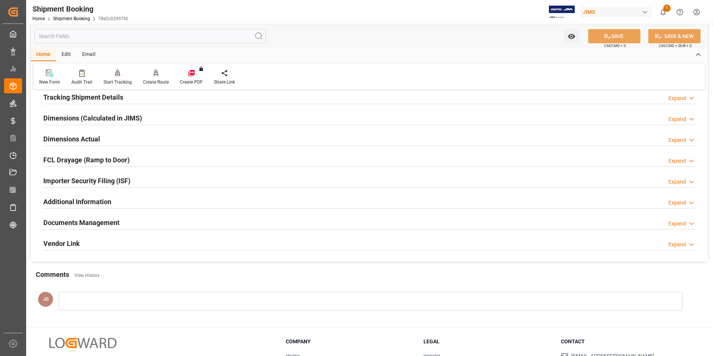
scroll to position [149, 0]
click at [87, 218] on h2 "Documents Management" at bounding box center [81, 222] width 76 height 10
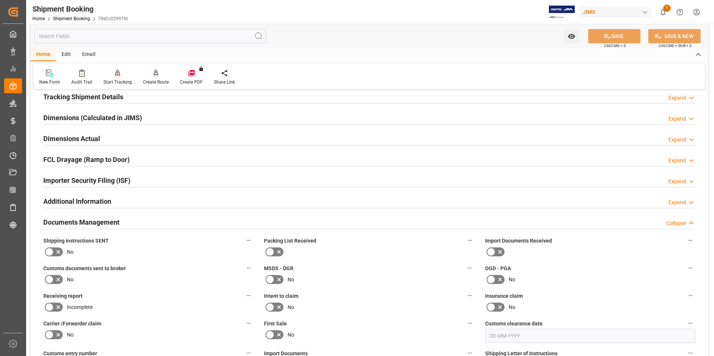
click at [495, 251] on icon at bounding box center [491, 252] width 9 height 9
click at [0, 0] on input "checkbox" at bounding box center [0, 0] width 0 height 0
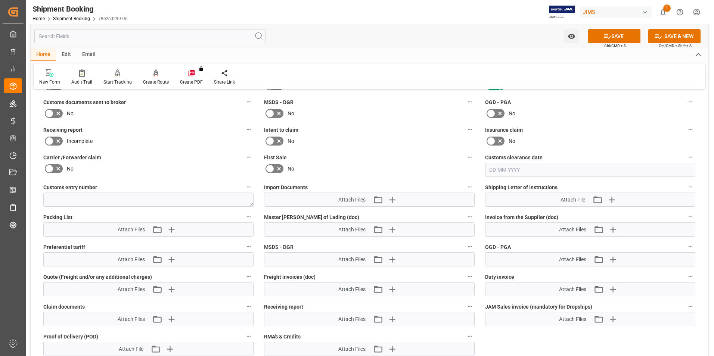
scroll to position [336, 0]
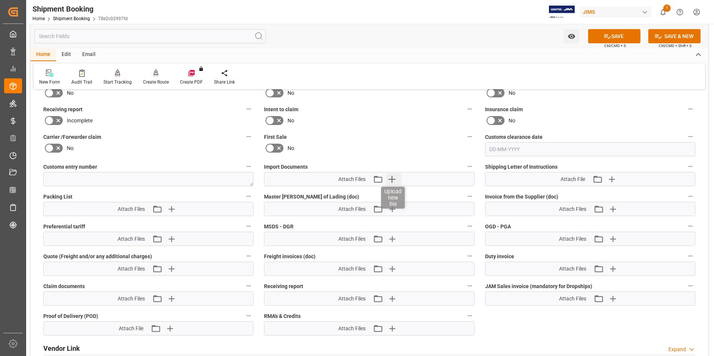
click at [396, 178] on icon "button" at bounding box center [392, 179] width 12 height 12
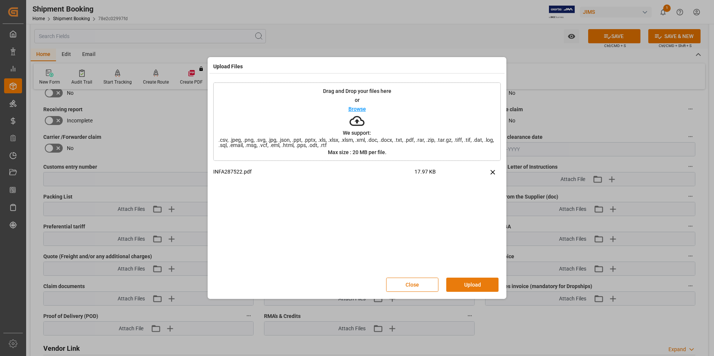
click at [484, 280] on button "Upload" at bounding box center [472, 285] width 52 height 14
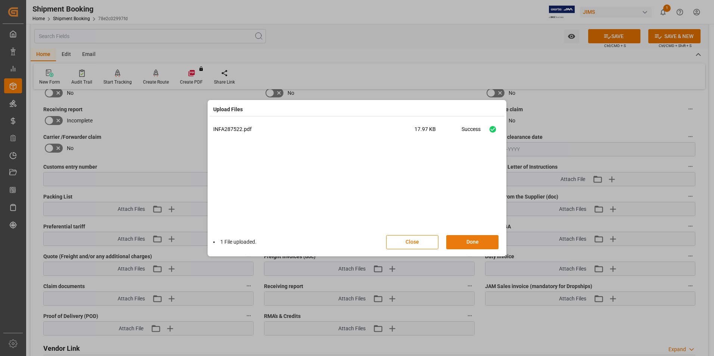
drag, startPoint x: 475, startPoint y: 239, endPoint x: 529, endPoint y: 224, distance: 55.8
click at [475, 239] on button "Done" at bounding box center [472, 242] width 52 height 14
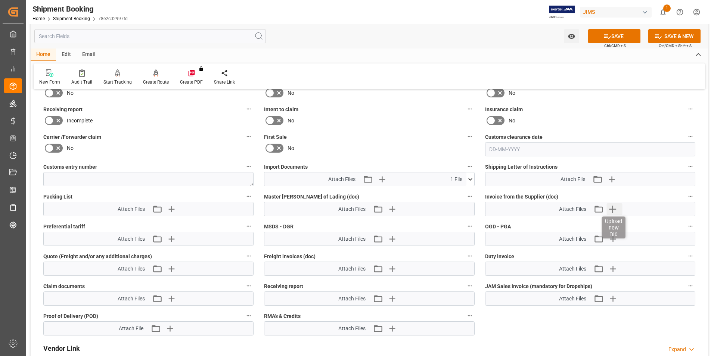
click at [614, 207] on icon "button" at bounding box center [613, 209] width 7 height 7
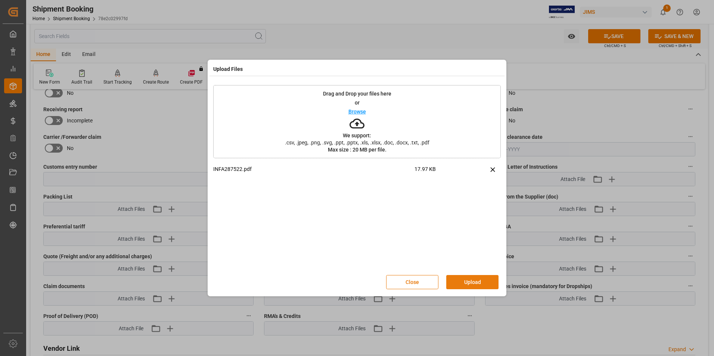
click at [453, 279] on button "Upload" at bounding box center [472, 282] width 52 height 14
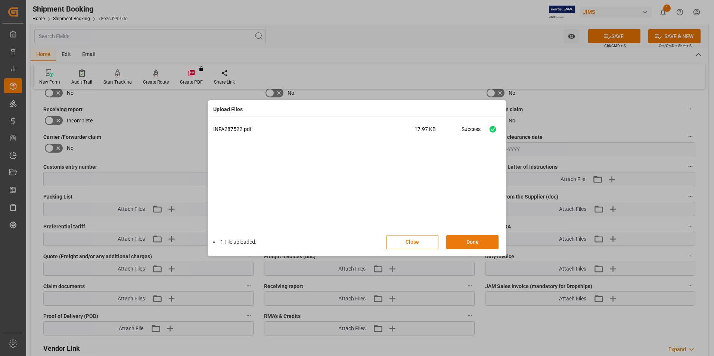
click at [489, 241] on button "Done" at bounding box center [472, 242] width 52 height 14
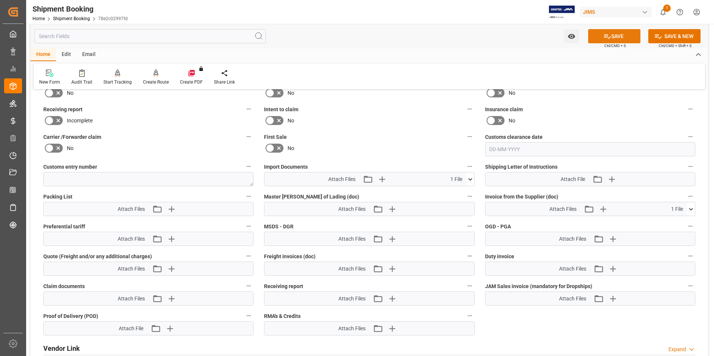
click at [600, 36] on button "SAVE" at bounding box center [614, 36] width 52 height 14
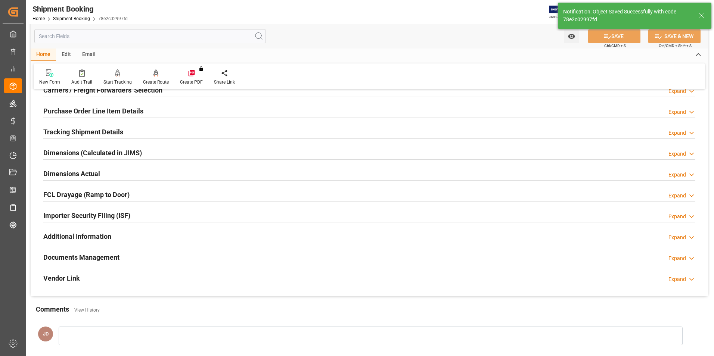
scroll to position [0, 0]
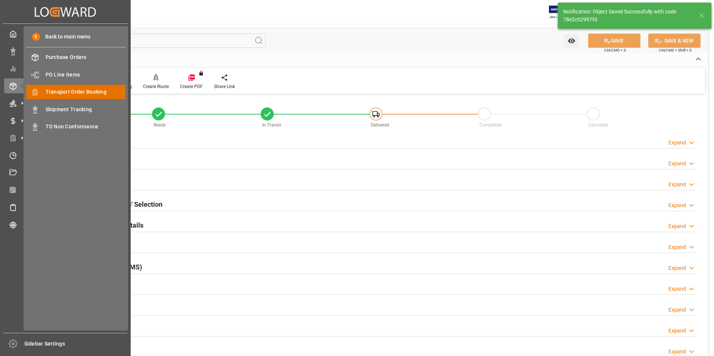
click at [79, 90] on span "Transport Order Booking" at bounding box center [86, 92] width 80 height 8
